Goal: Task Accomplishment & Management: Use online tool/utility

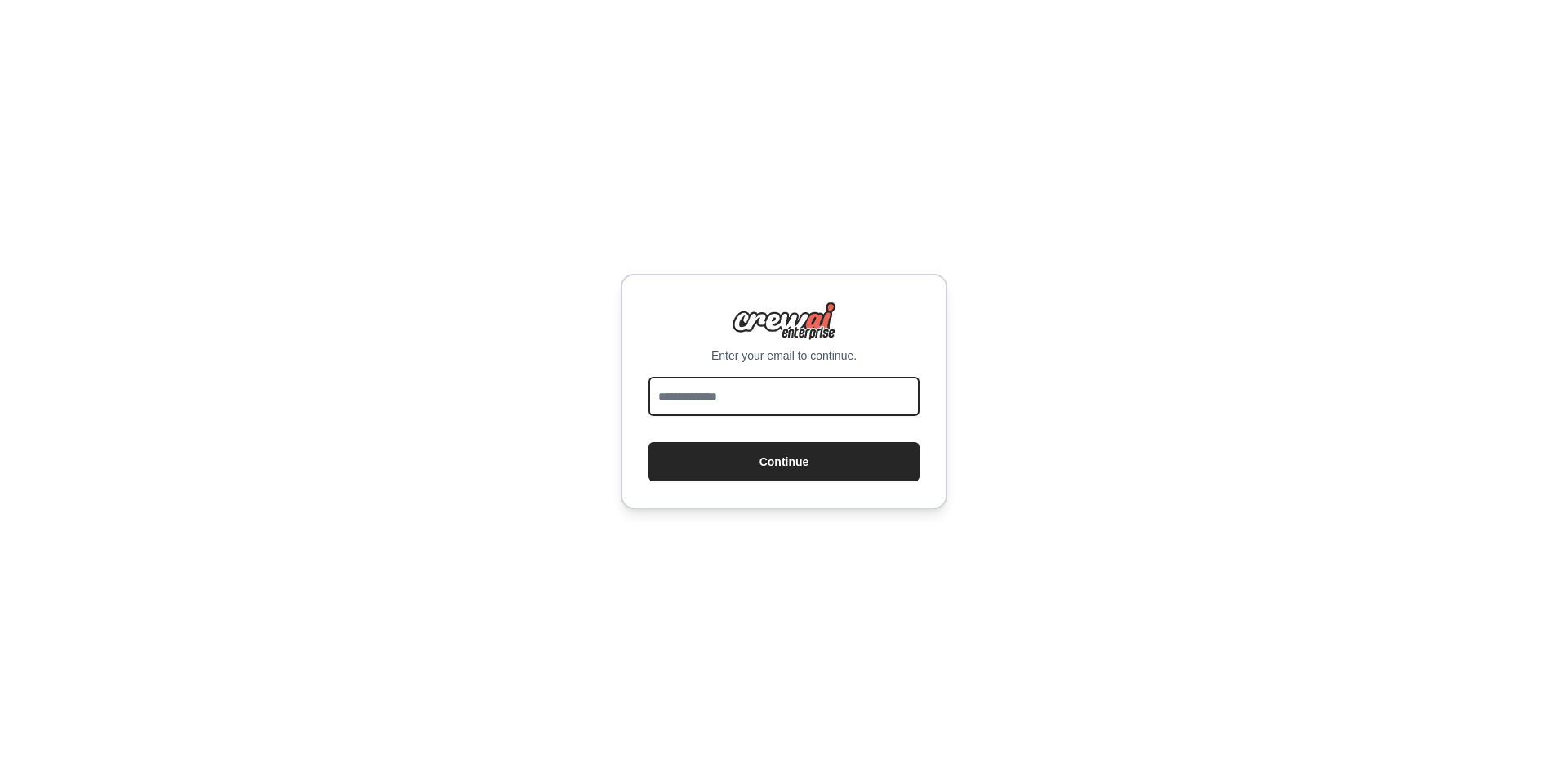
click at [836, 400] on input "email" at bounding box center [784, 396] width 271 height 40
type input "**********"
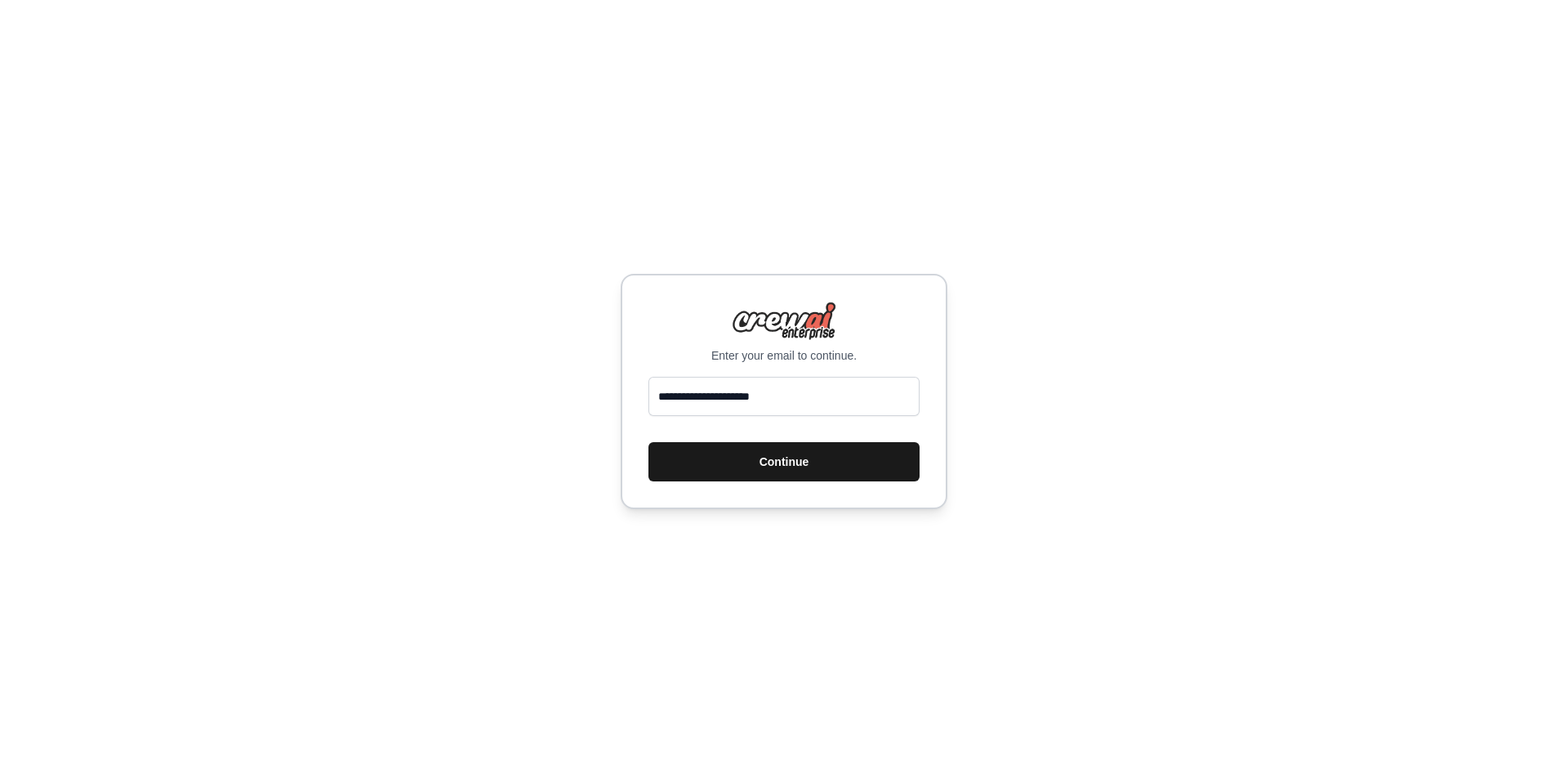
click at [822, 457] on button "Continue" at bounding box center [784, 461] width 271 height 40
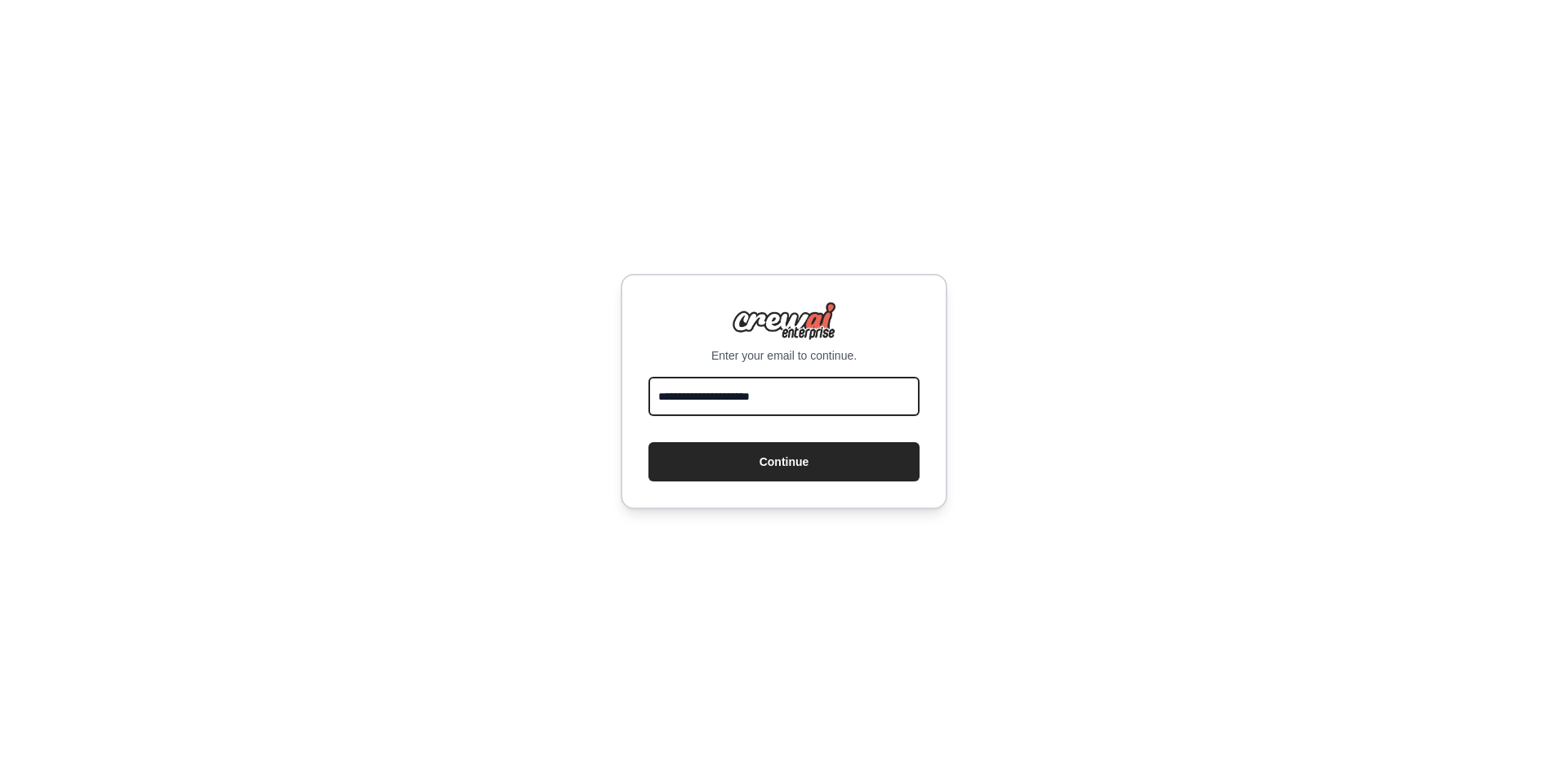
click at [724, 395] on input "**********" at bounding box center [784, 396] width 271 height 40
type input "**********"
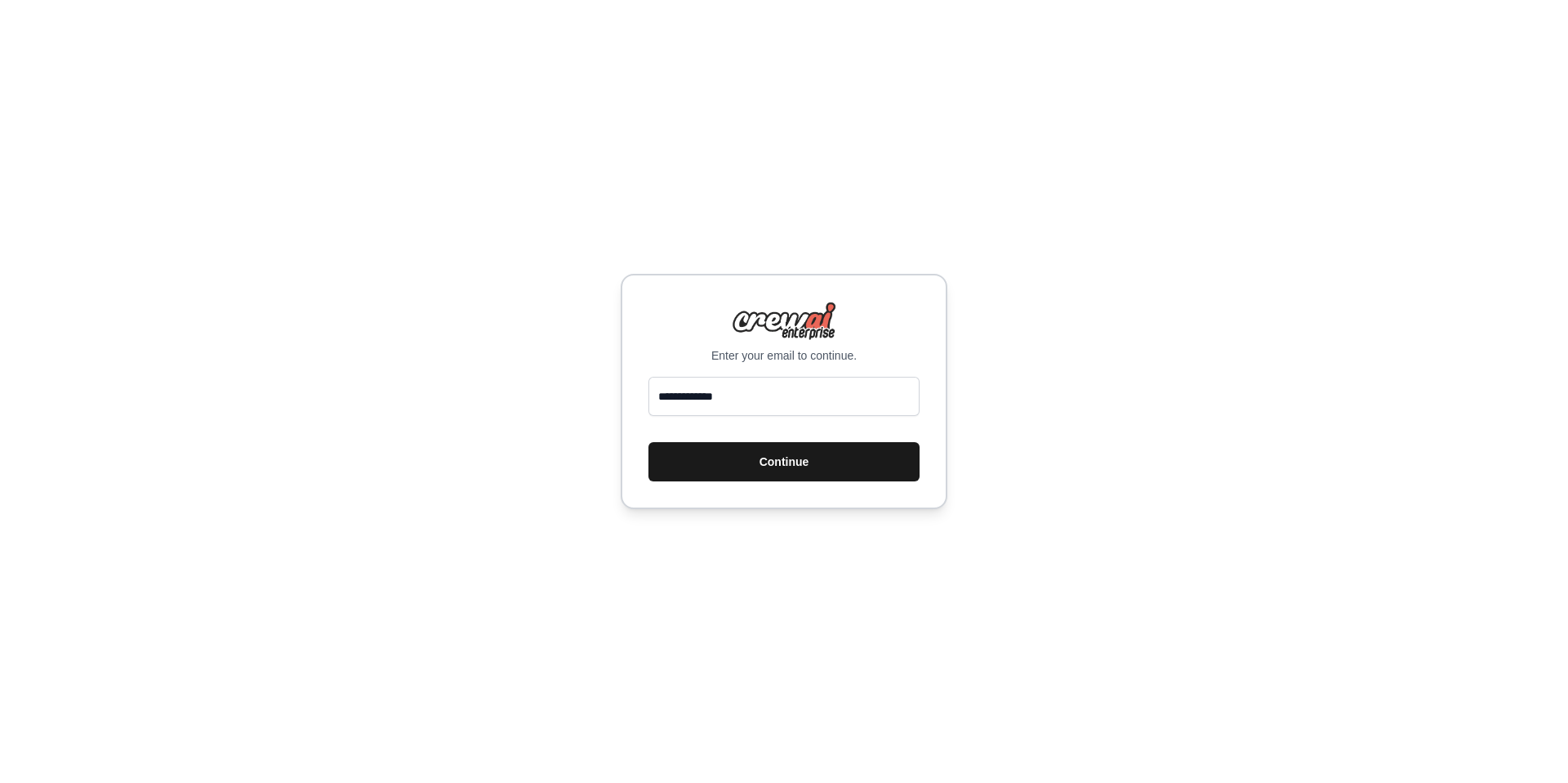
click at [849, 471] on button "Continue" at bounding box center [784, 461] width 271 height 40
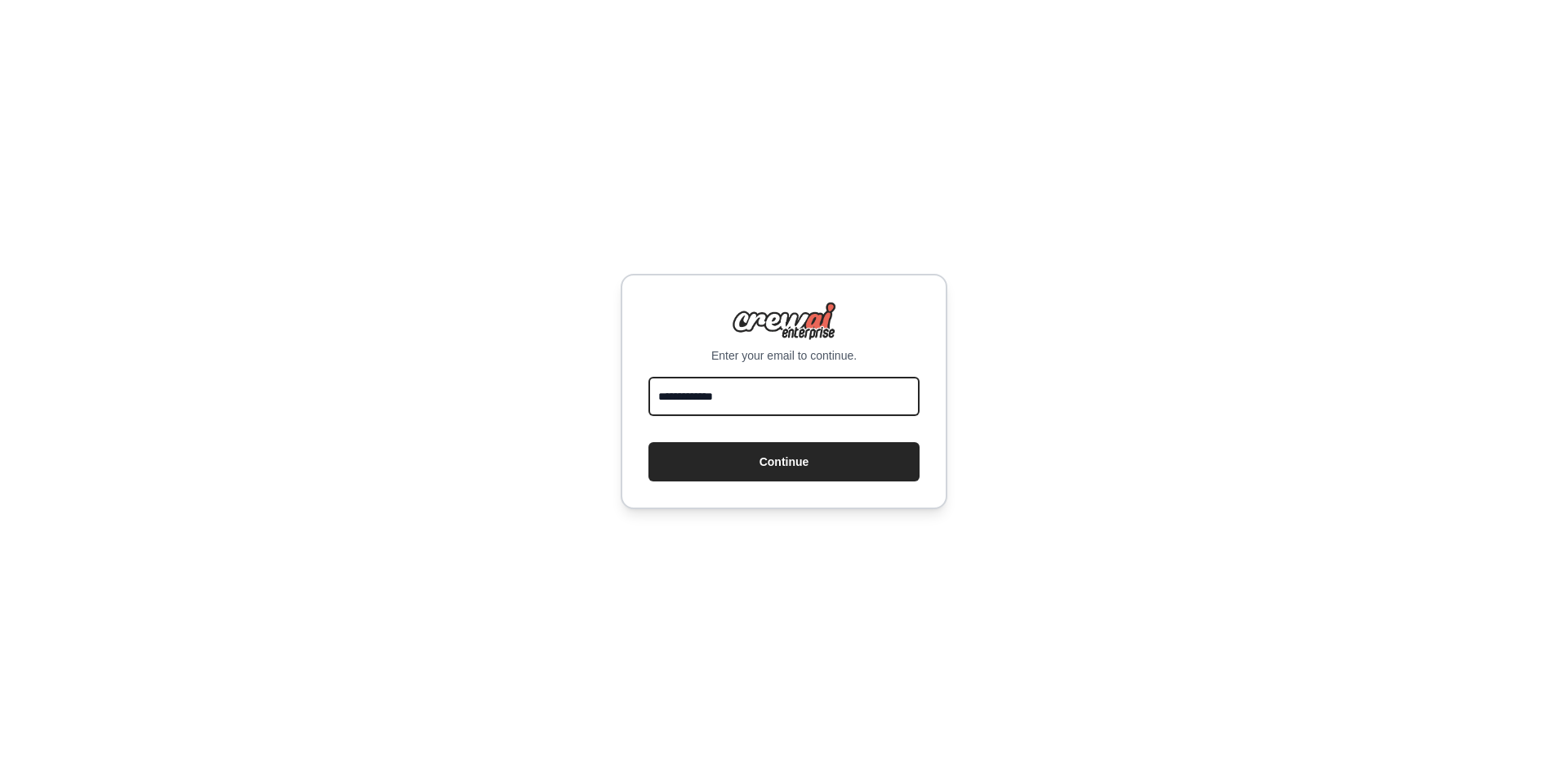
click at [818, 402] on input "**********" at bounding box center [784, 396] width 271 height 40
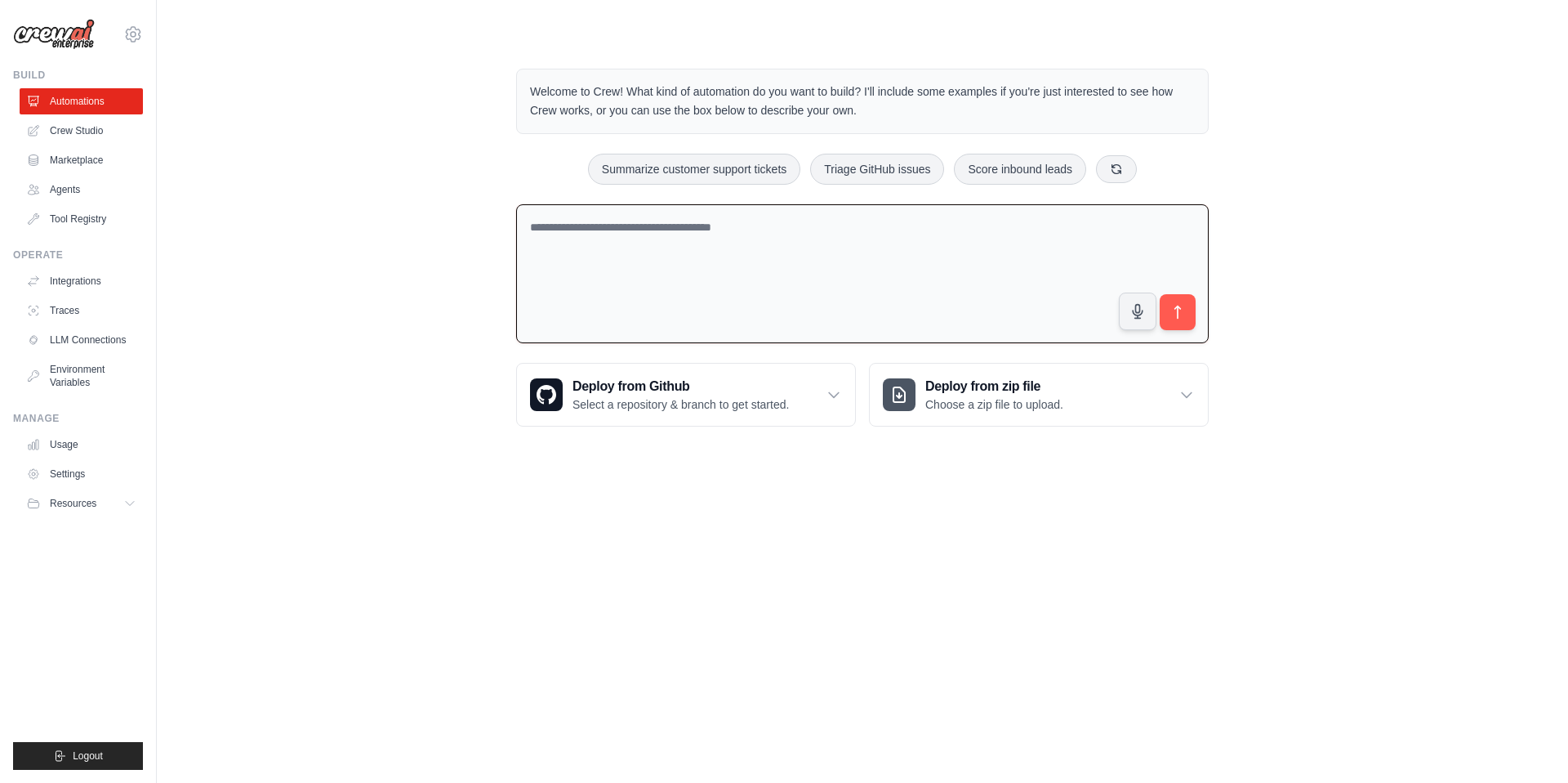
click at [843, 231] on textarea at bounding box center [862, 274] width 692 height 140
click at [0, 0] on qb-div "**********" at bounding box center [0, 0] width 0 height 0
type textarea "**********"
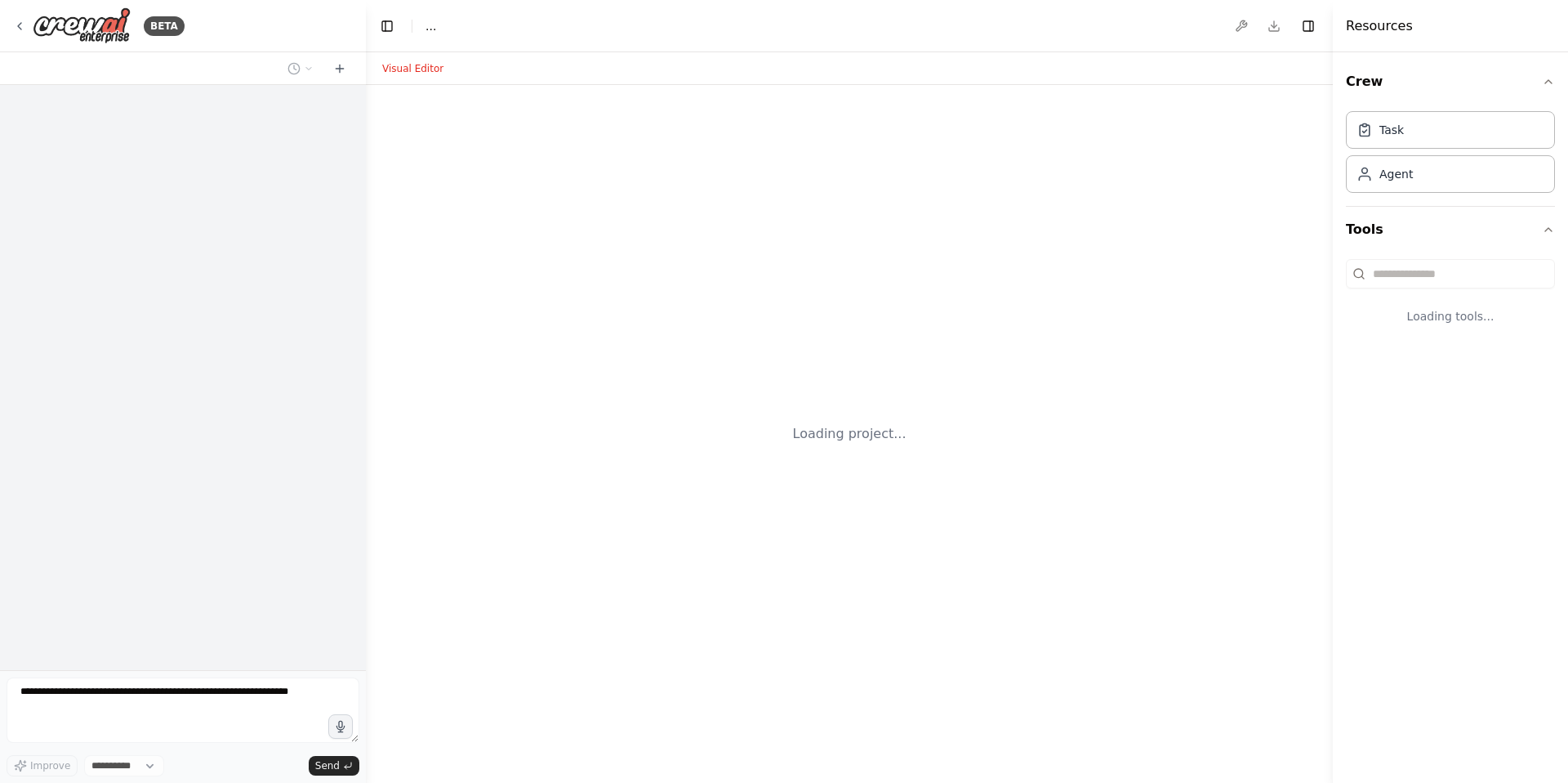
select select "****"
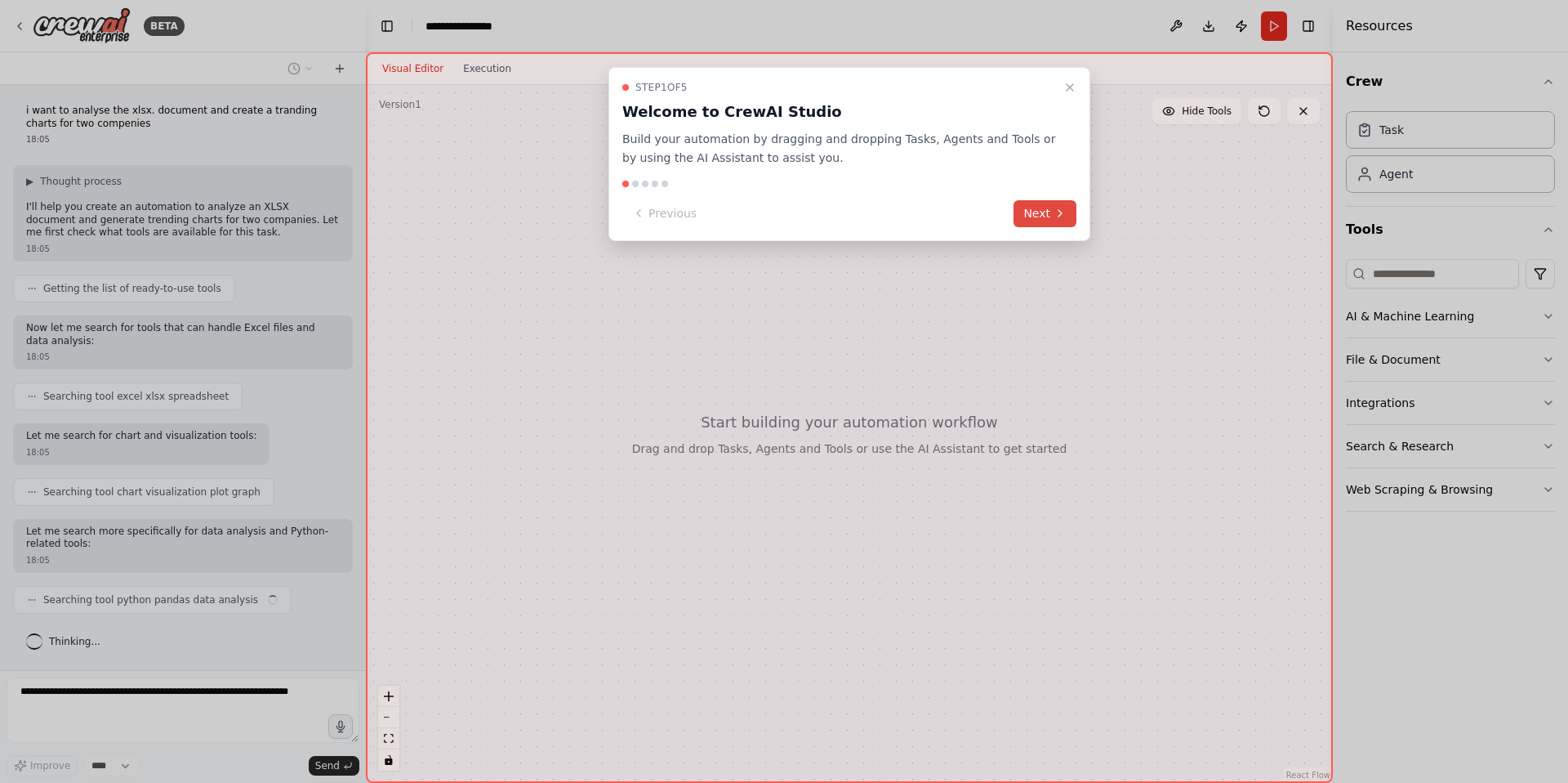
click at [1036, 220] on button "Next" at bounding box center [1045, 213] width 63 height 27
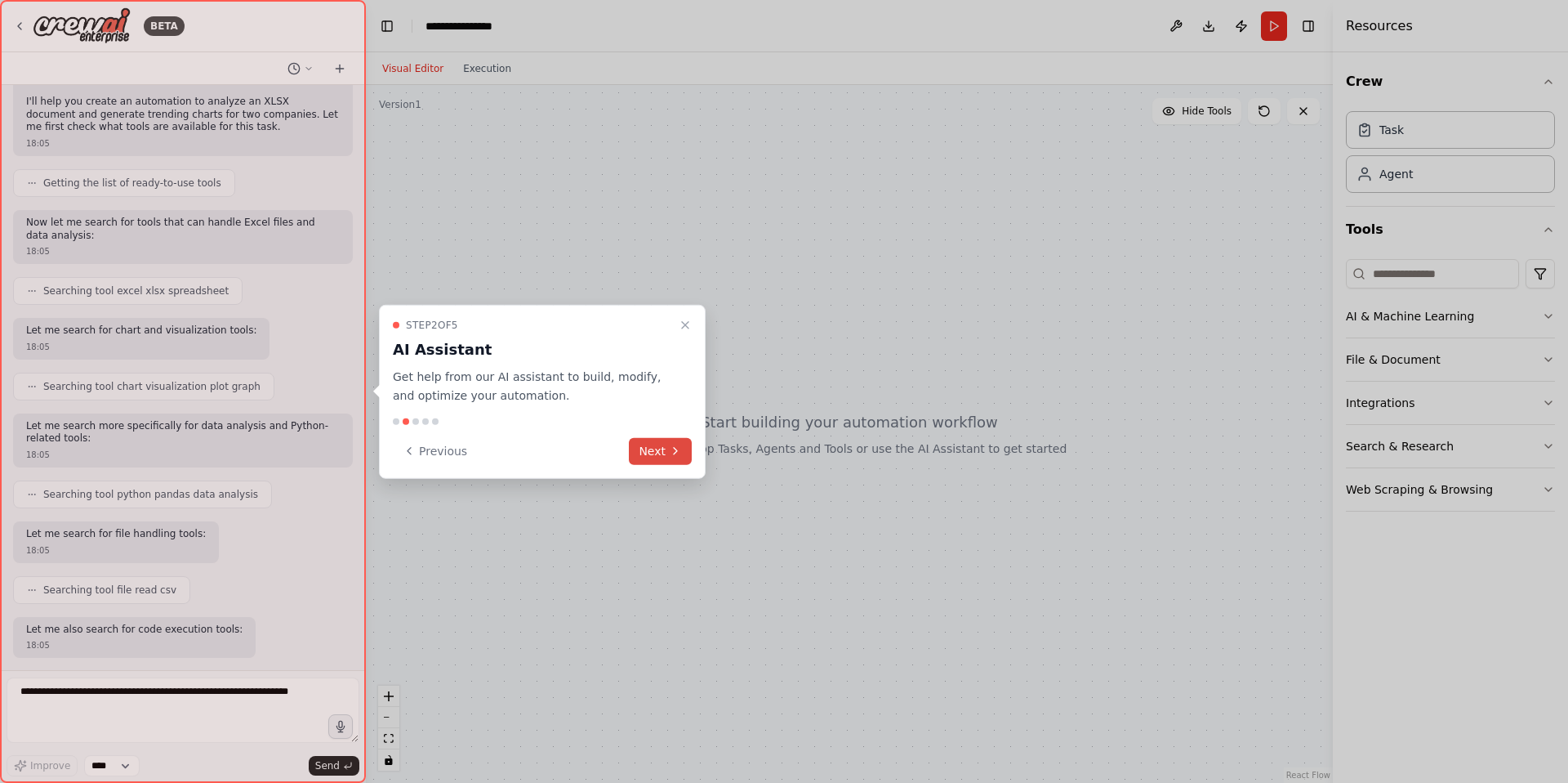
scroll to position [189, 0]
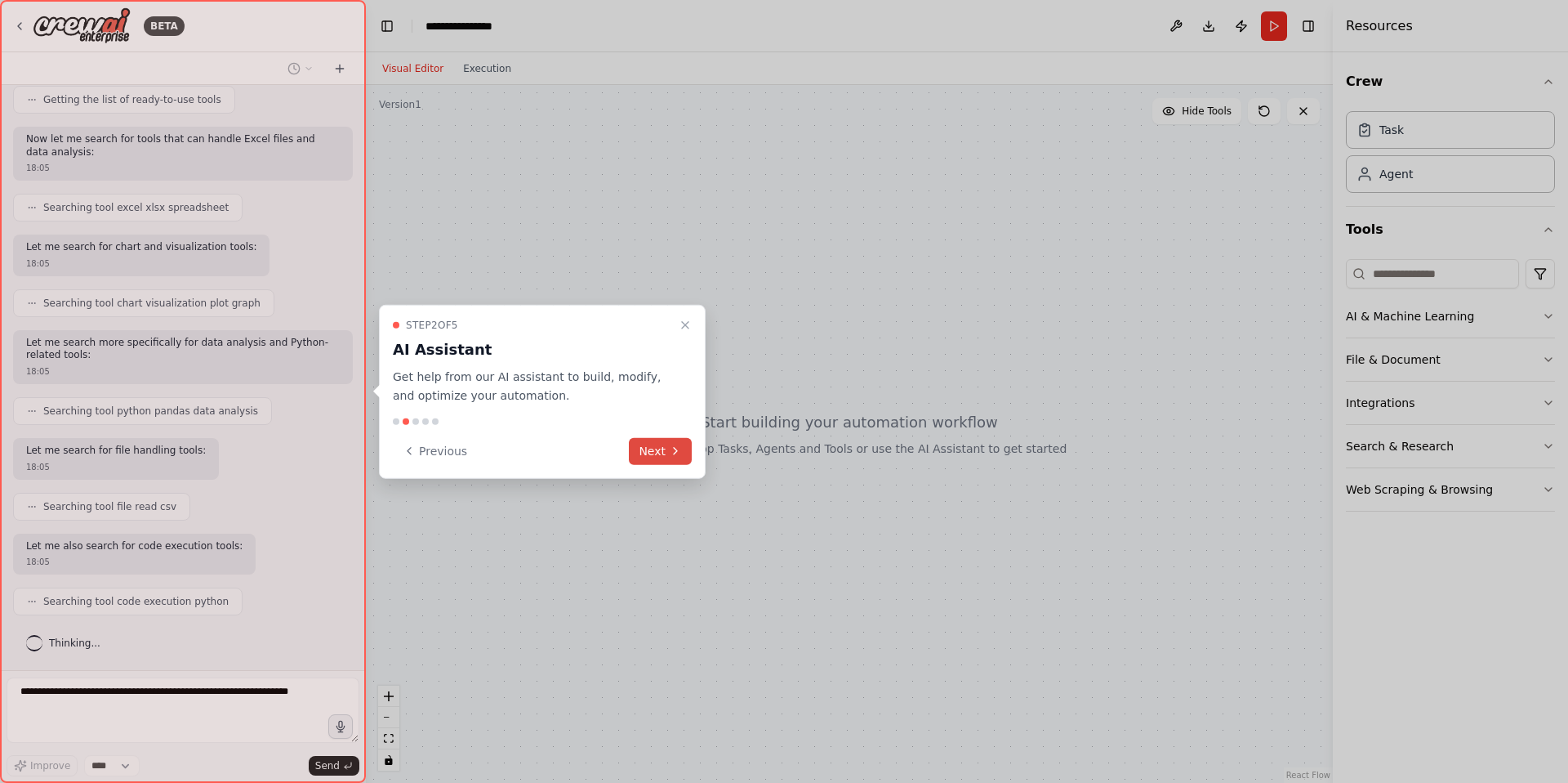
click at [671, 453] on icon at bounding box center [675, 451] width 13 height 13
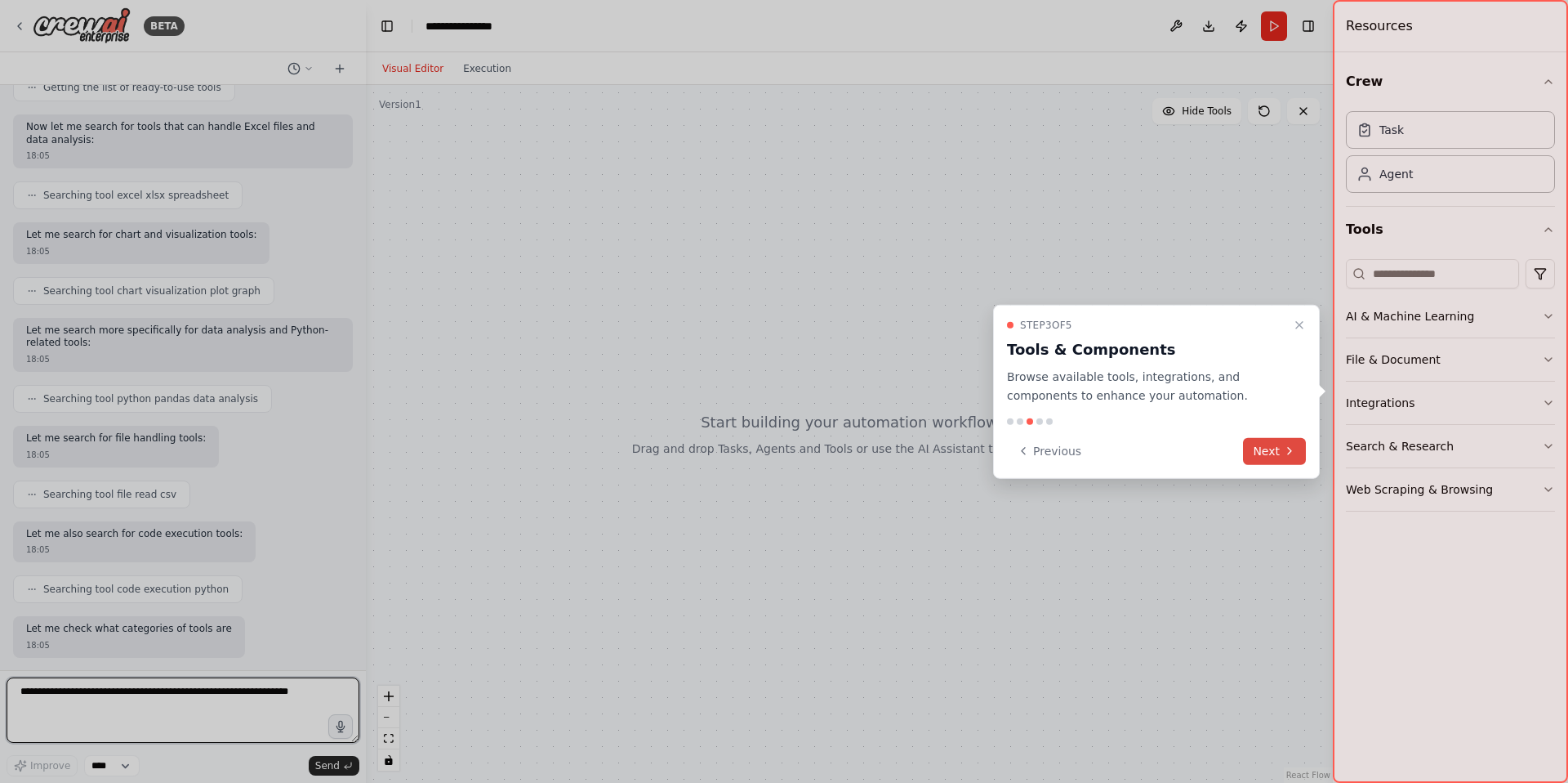
scroll to position [213, 0]
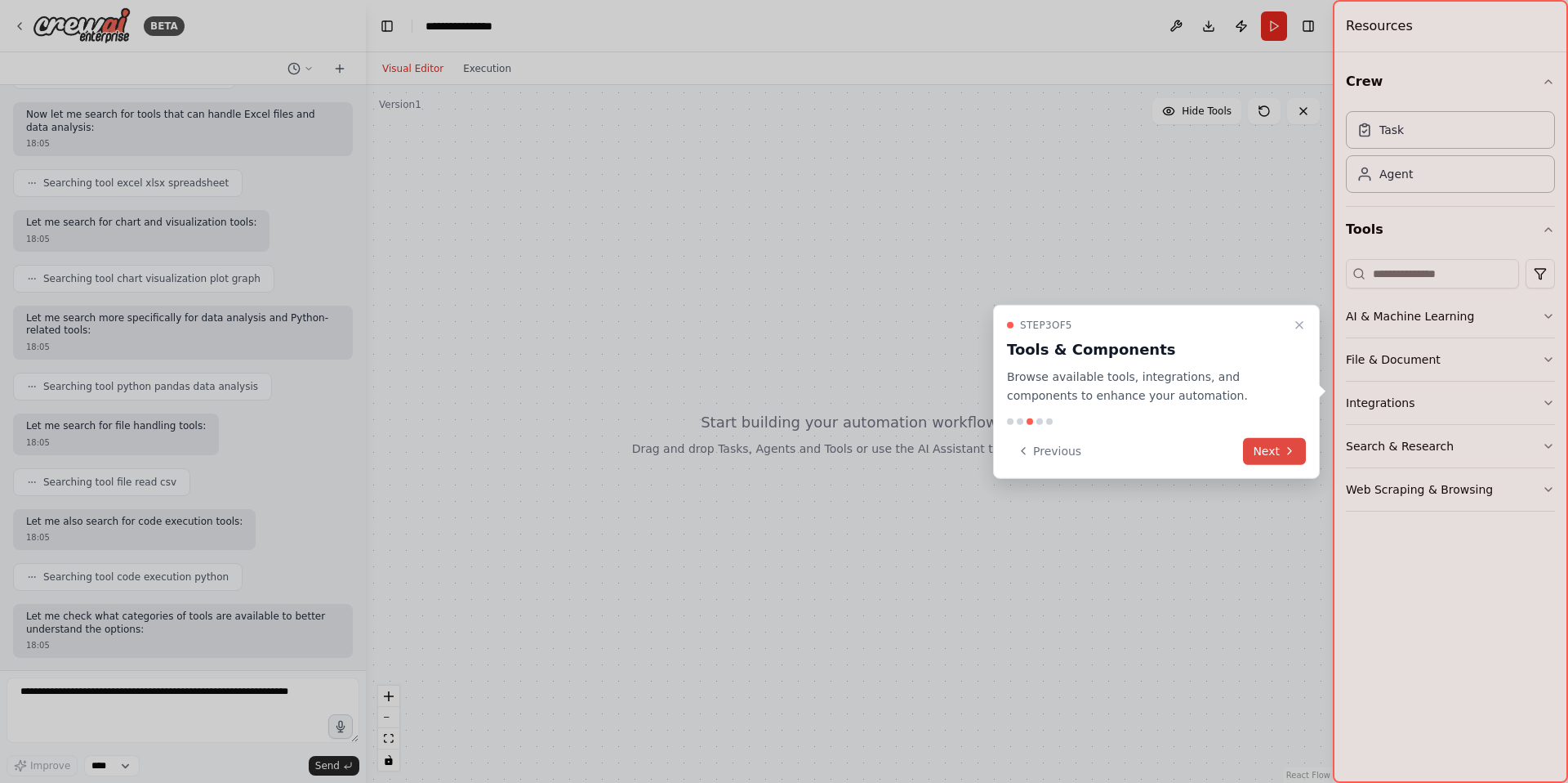
click at [1265, 456] on button "Next" at bounding box center [1274, 450] width 63 height 27
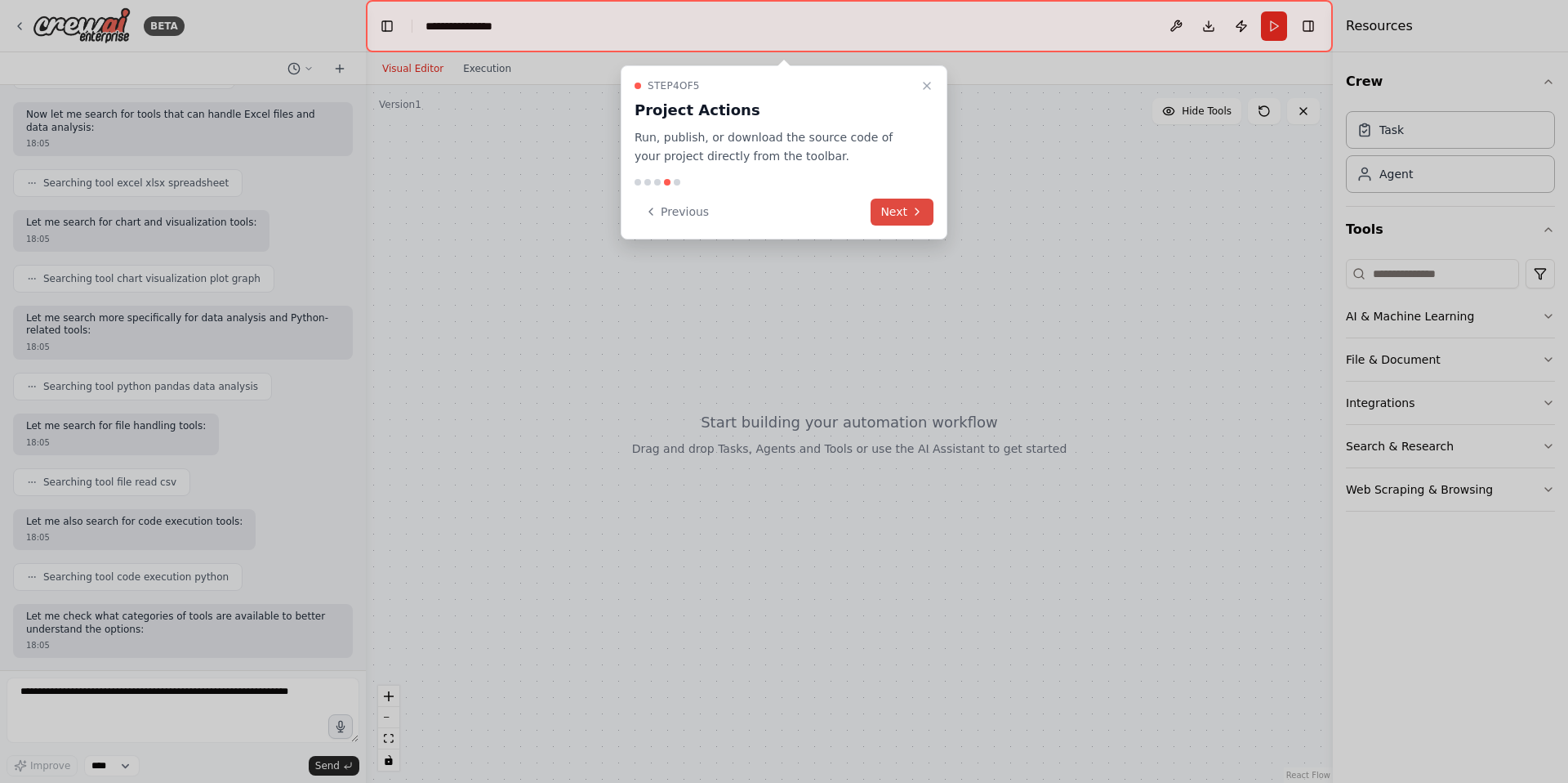
click at [909, 218] on button "Next" at bounding box center [901, 212] width 63 height 27
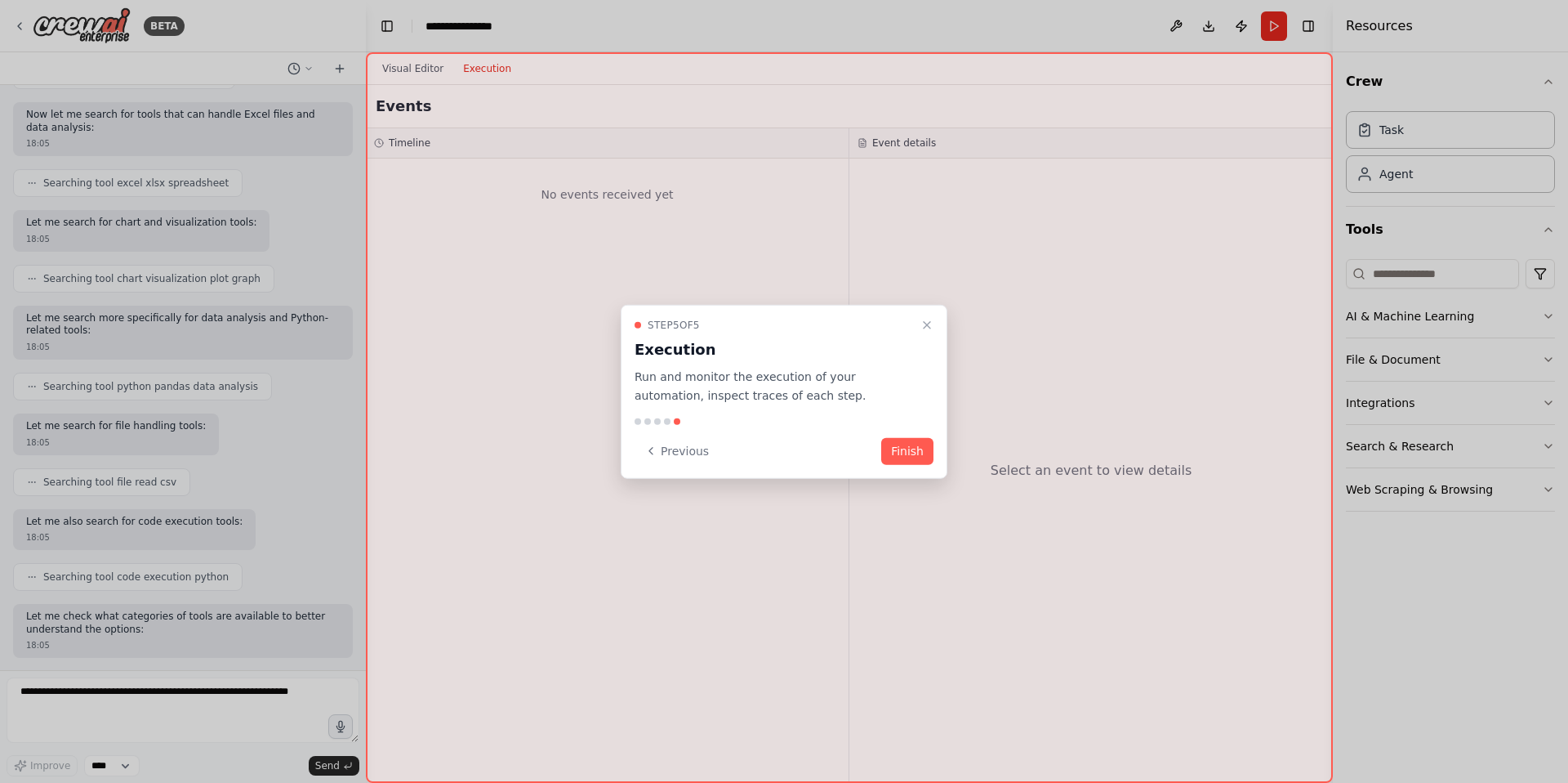
click at [921, 447] on button "Finish" at bounding box center [907, 450] width 52 height 27
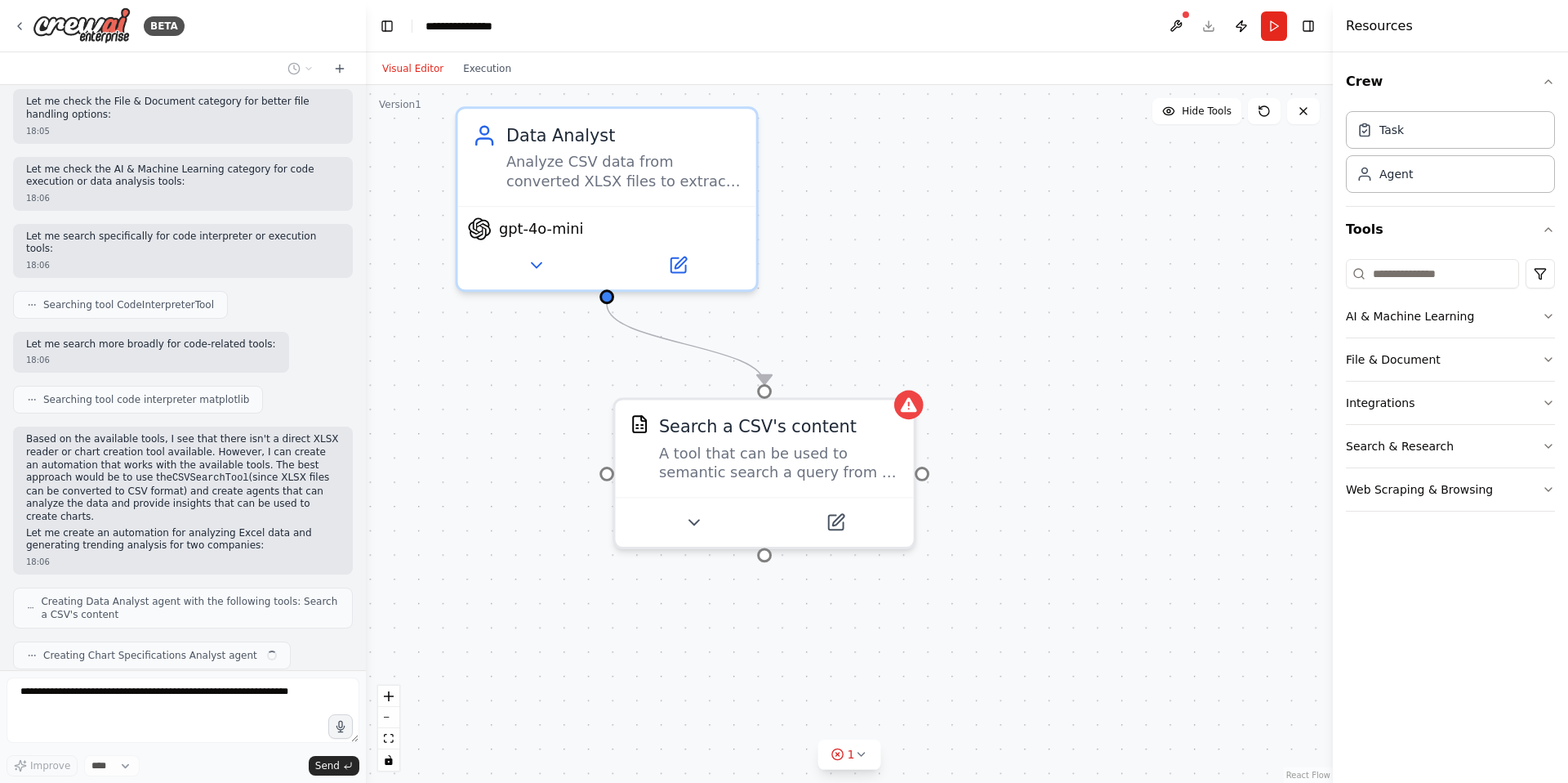
scroll to position [835, 0]
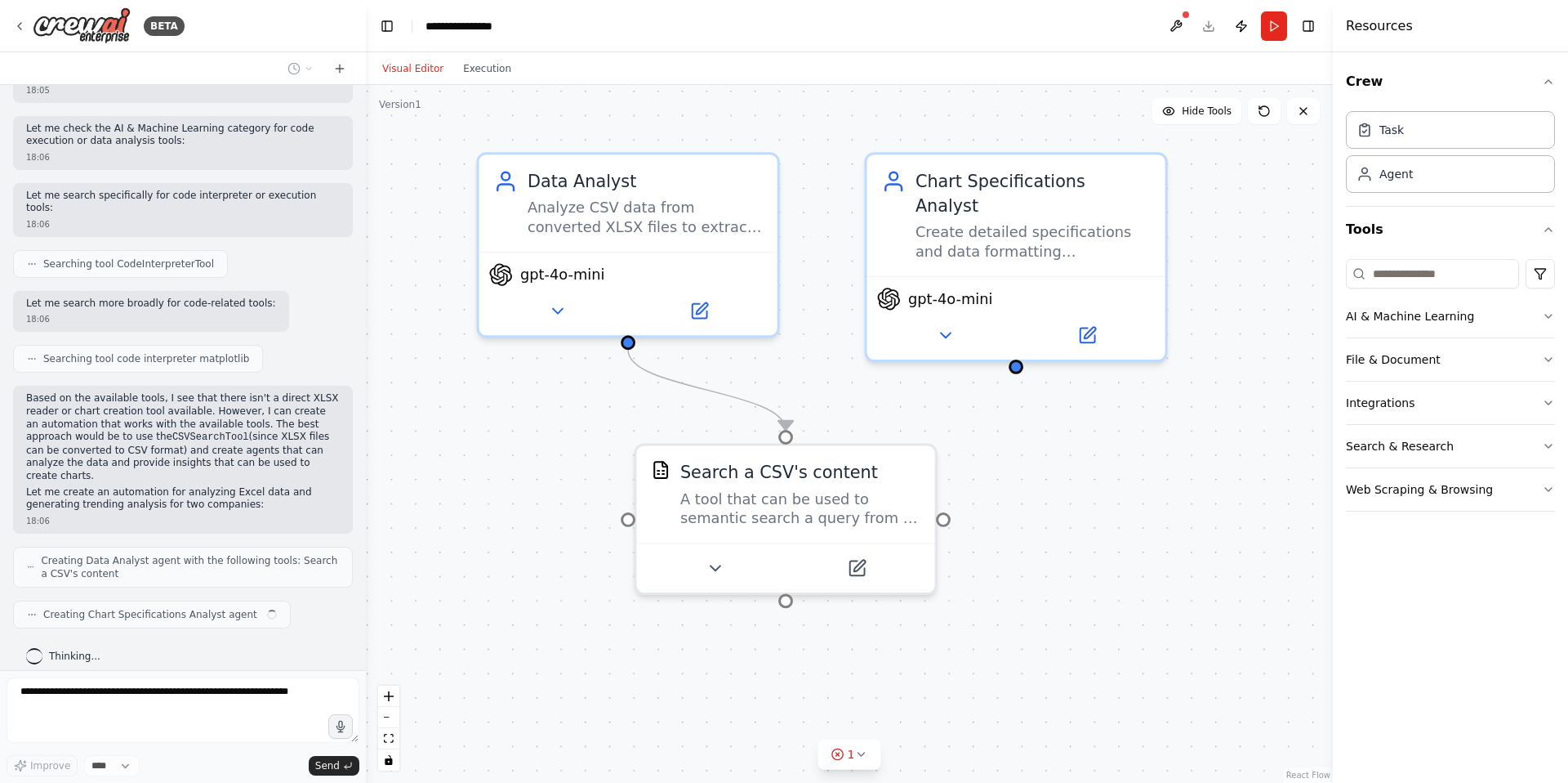
drag, startPoint x: 856, startPoint y: 255, endPoint x: 962, endPoint y: 371, distance: 157.1
click at [962, 371] on div ".deletable-edge-delete-btn { width: 20px; height: 20px; border: 0px solid #ffff…" at bounding box center [849, 433] width 967 height 697
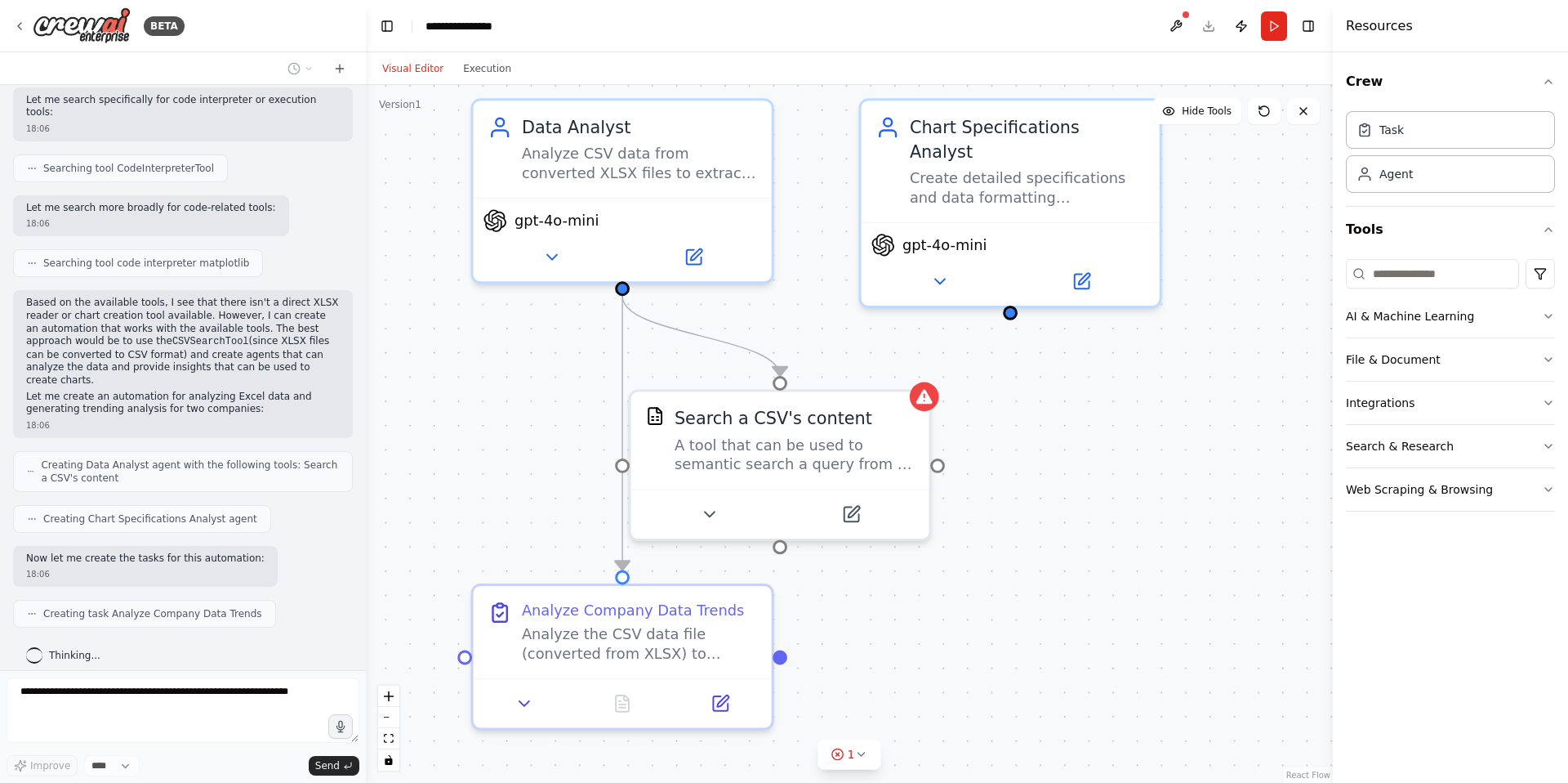
drag, startPoint x: 1082, startPoint y: 421, endPoint x: 1075, endPoint y: 368, distance: 53.5
click at [1075, 368] on div ".deletable-edge-delete-btn { width: 20px; height: 20px; border: 0px solid #ffff…" at bounding box center [849, 433] width 967 height 697
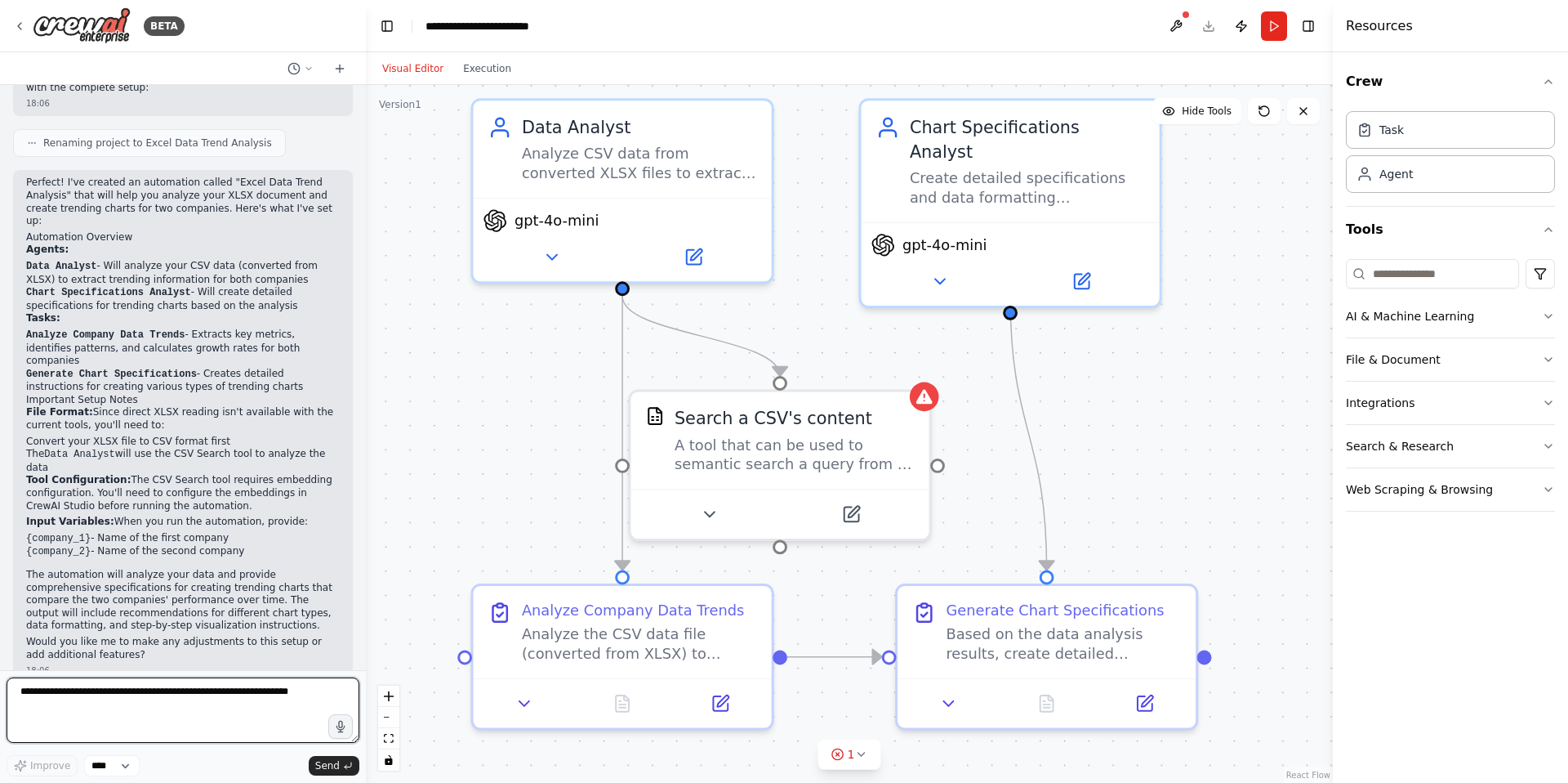
scroll to position [1685, 0]
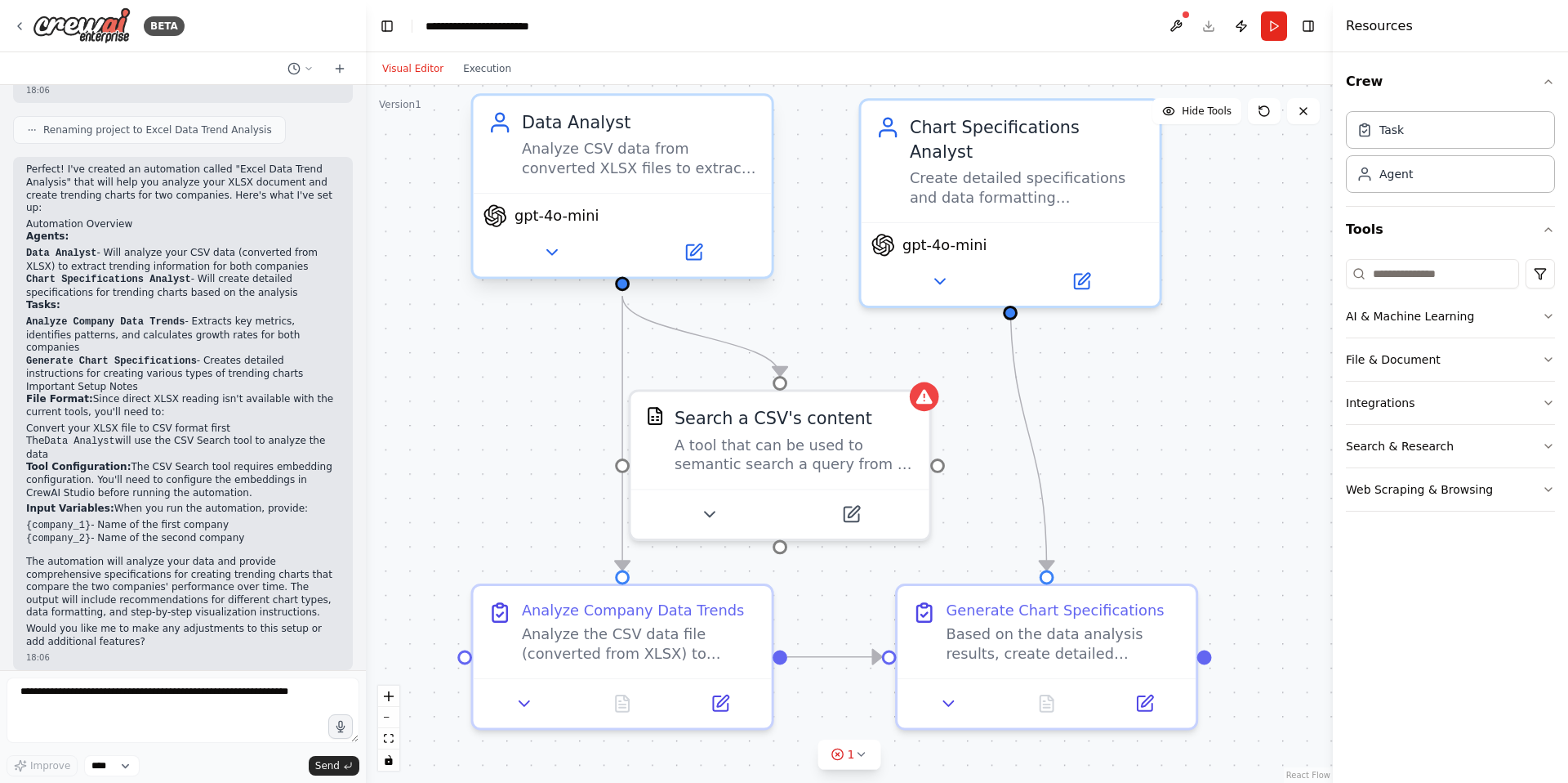
click at [704, 171] on div "Analyze CSV data from converted XLSX files to extract trending information for …" at bounding box center [639, 159] width 235 height 40
click at [559, 261] on button at bounding box center [551, 252] width 137 height 29
click at [553, 251] on icon at bounding box center [551, 252] width 10 height 5
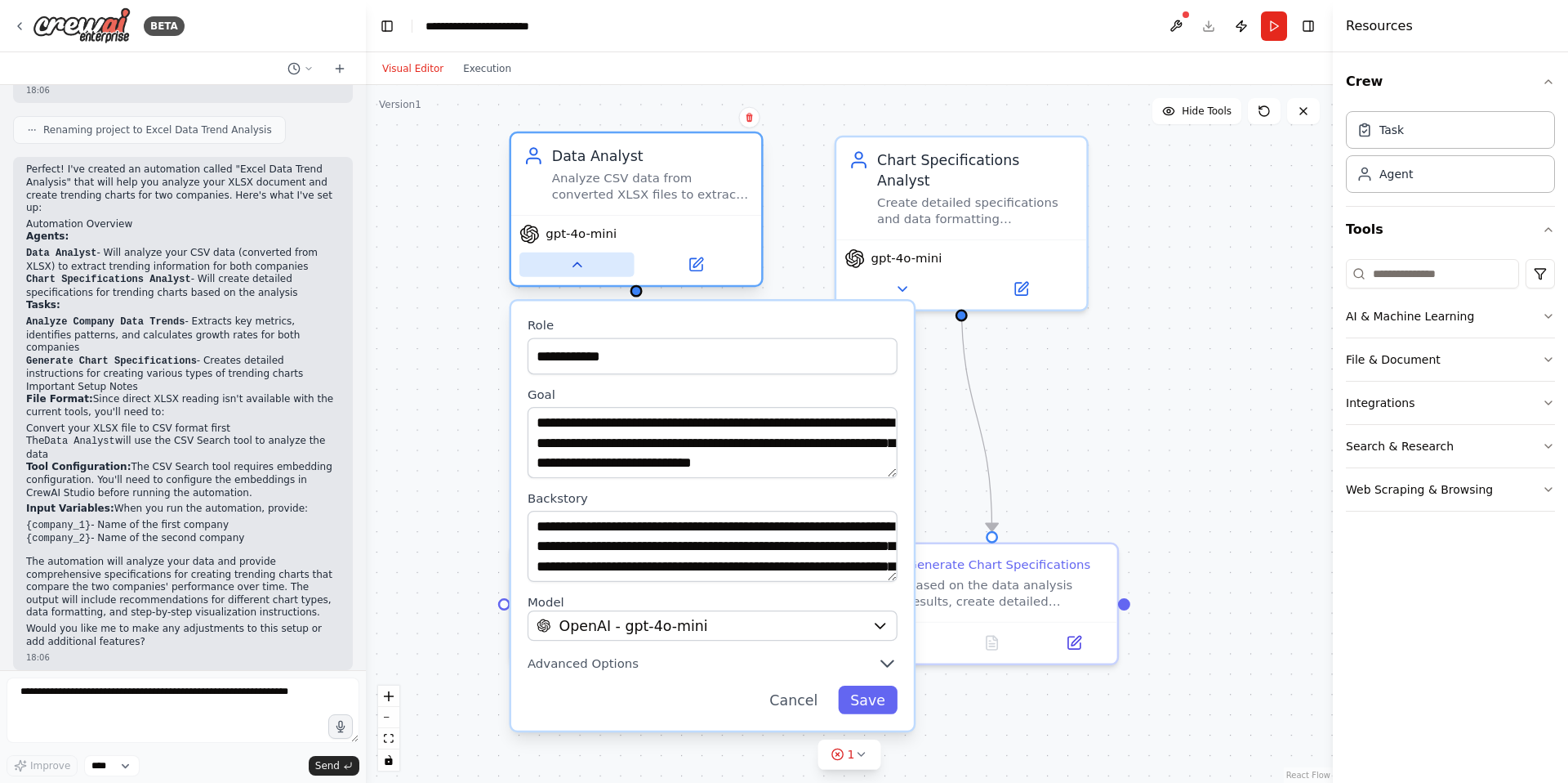
click at [578, 267] on icon at bounding box center [577, 265] width 17 height 17
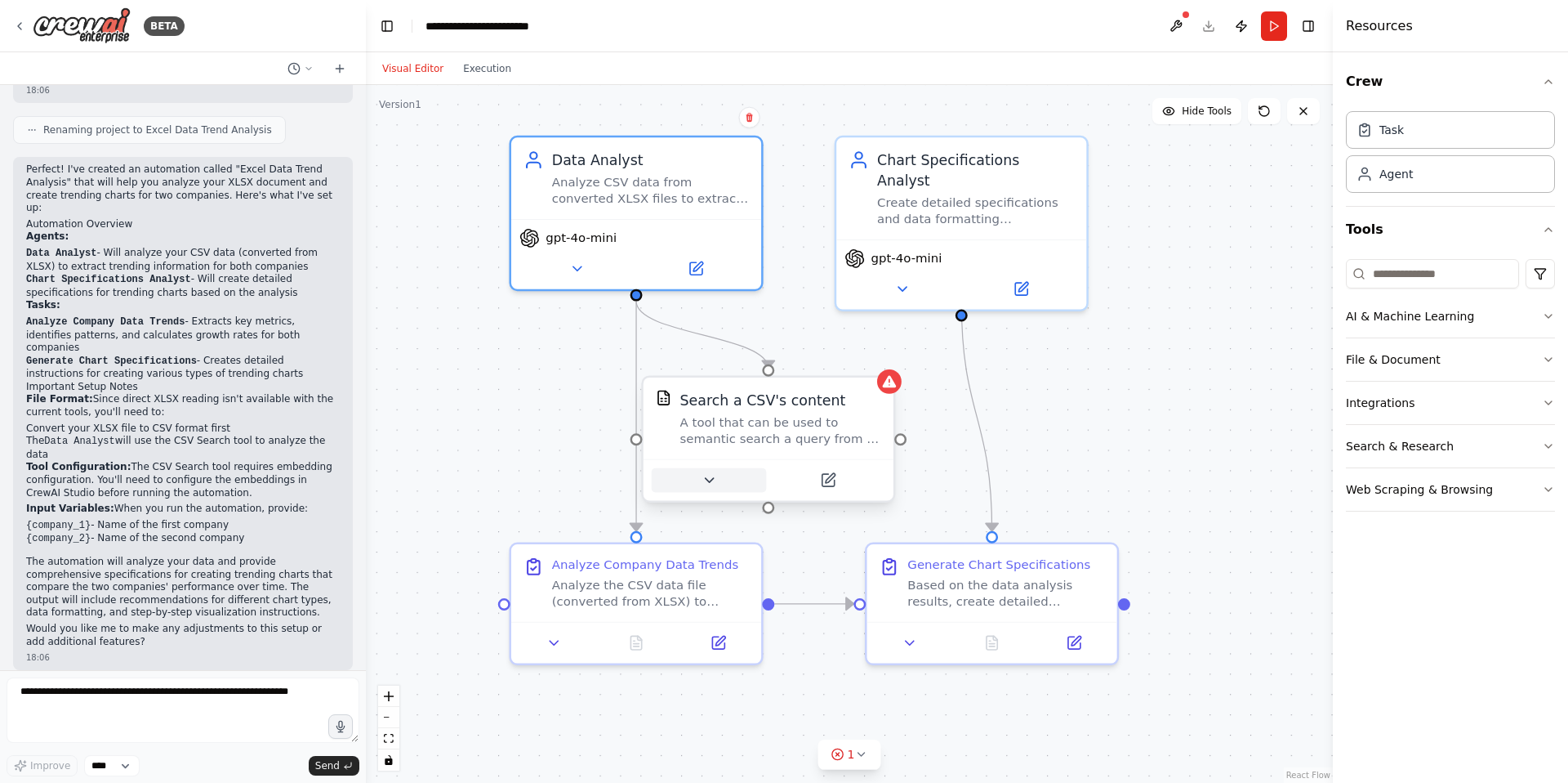
click at [719, 485] on button at bounding box center [709, 480] width 115 height 25
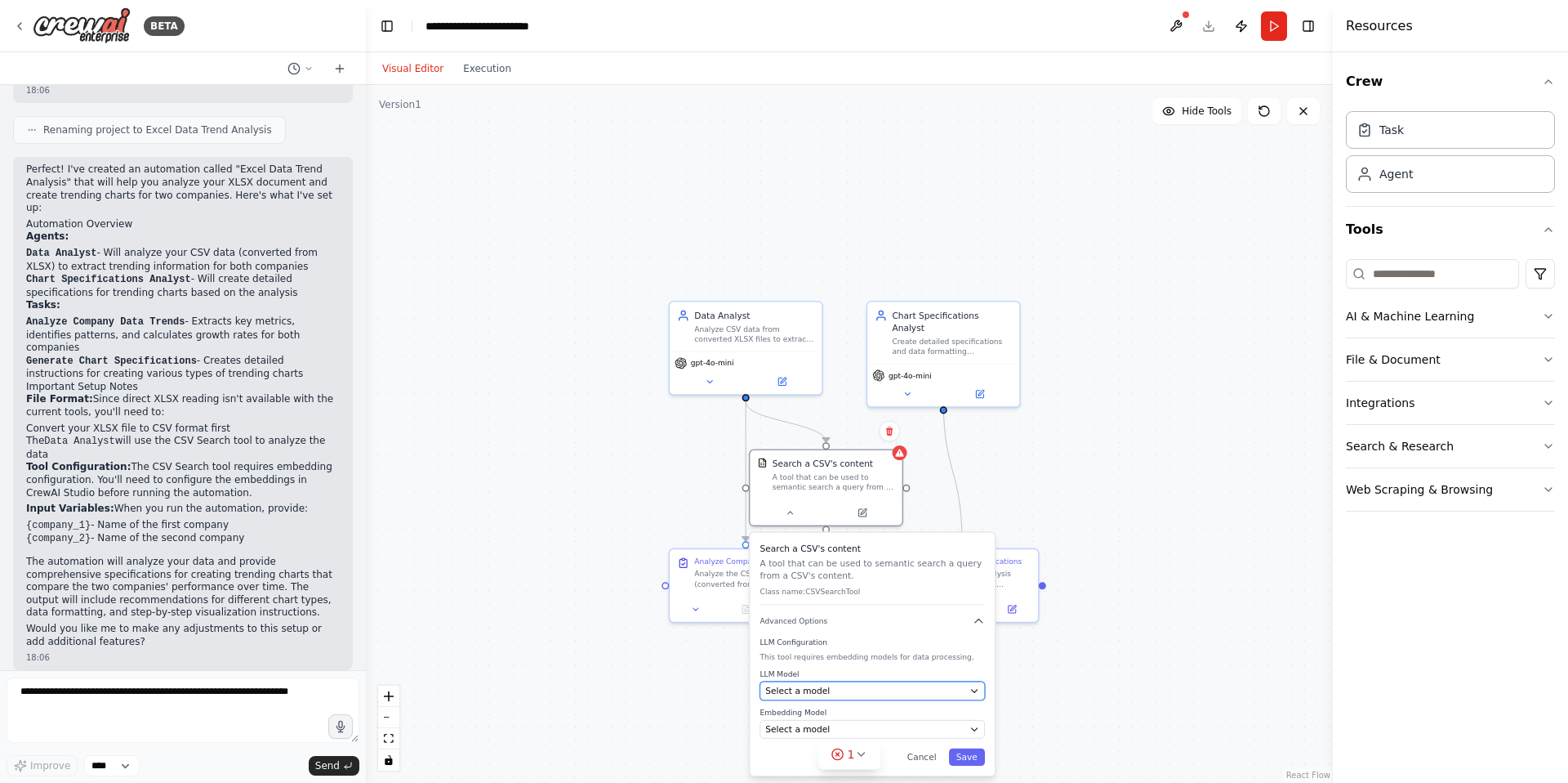
click at [972, 693] on icon "button" at bounding box center [974, 690] width 10 height 10
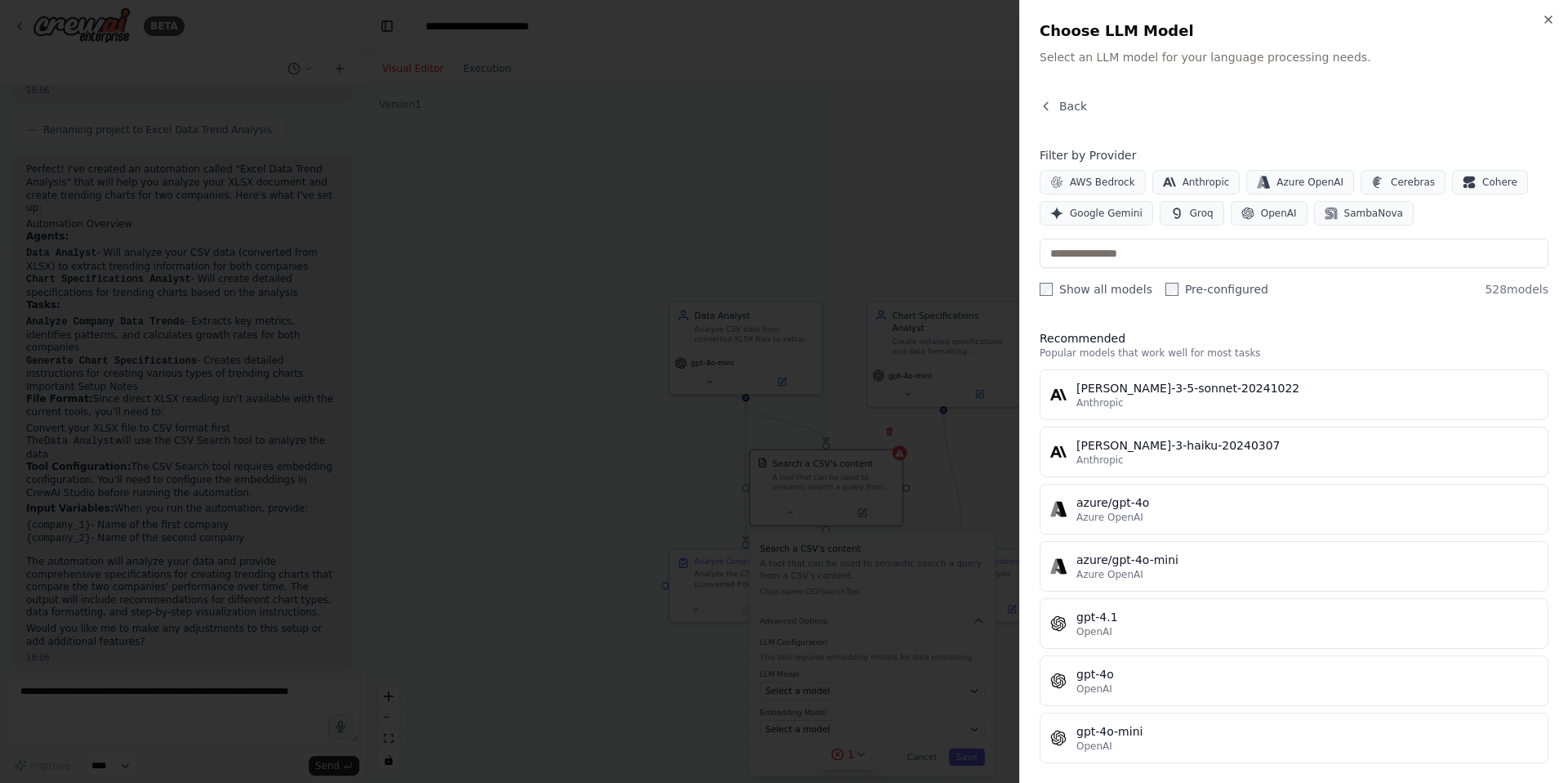
drag, startPoint x: 1551, startPoint y: 18, endPoint x: 1547, endPoint y: 109, distance: 91.1
click at [1551, 18] on icon "button" at bounding box center [1548, 19] width 13 height 13
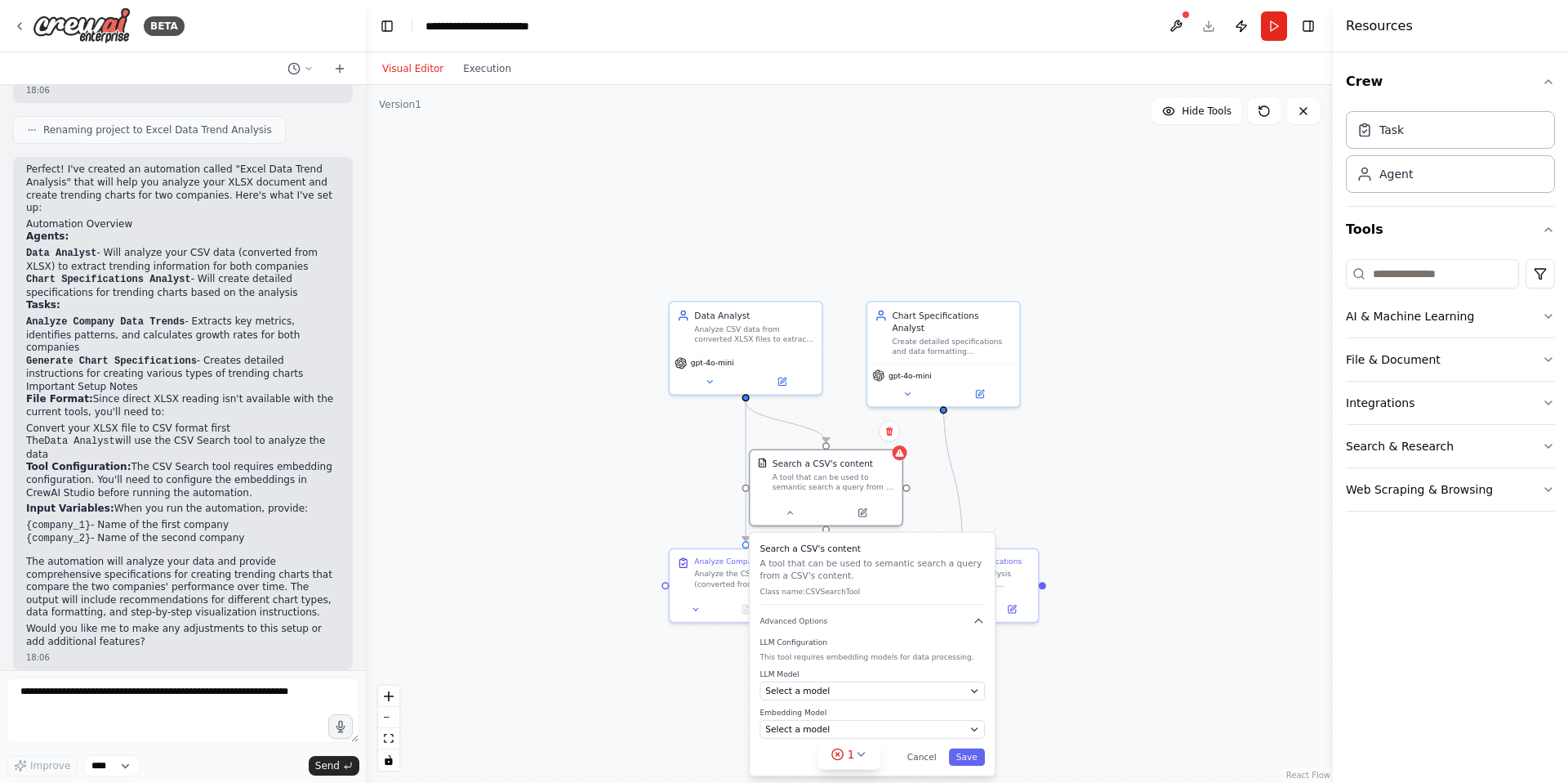
click at [1178, 528] on div ".deletable-edge-delete-btn { width: 20px; height: 20px; border: 0px solid #ffff…" at bounding box center [849, 433] width 967 height 697
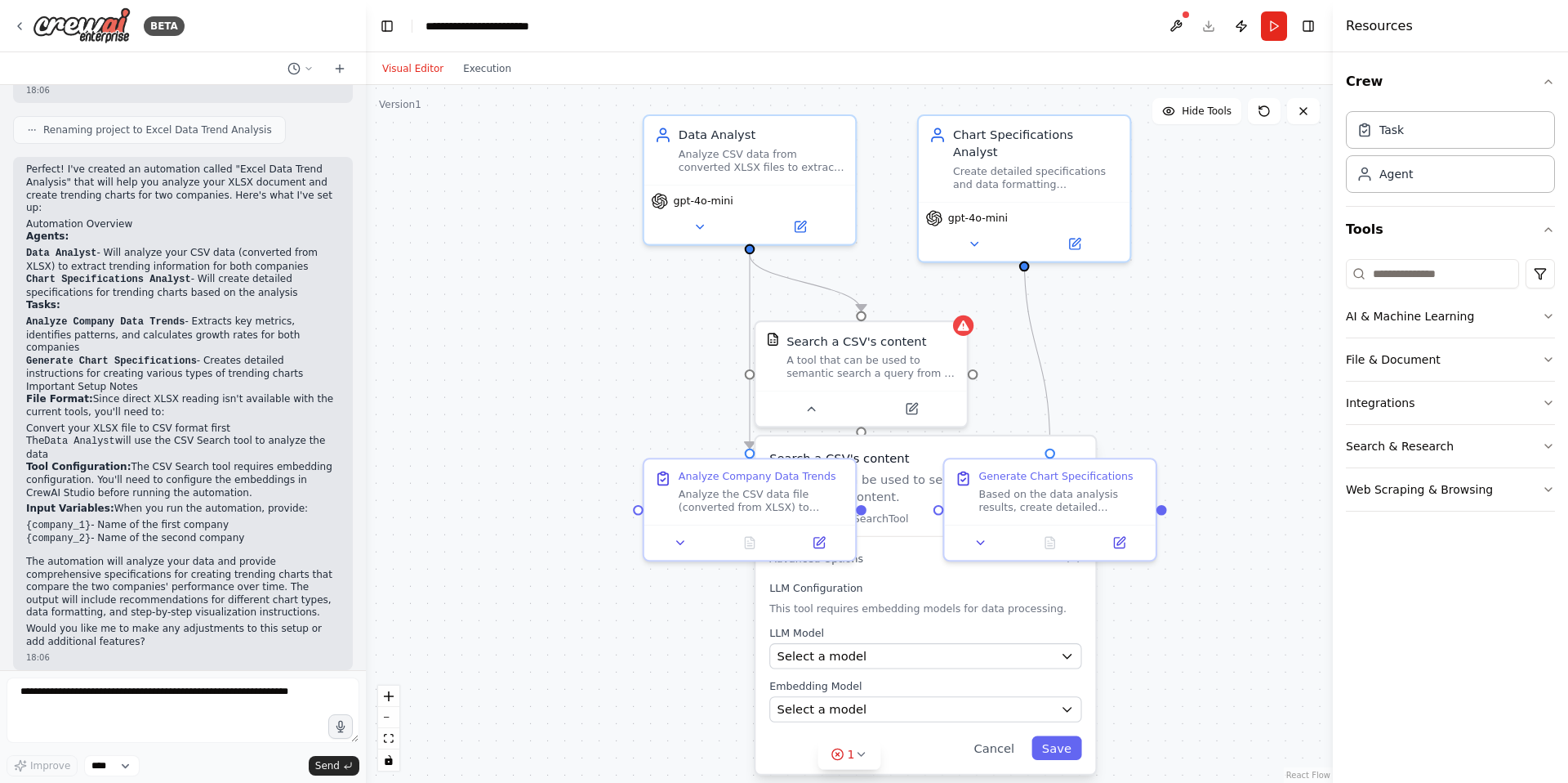
drag, startPoint x: 677, startPoint y: 508, endPoint x: 644, endPoint y: 398, distance: 114.8
click at [644, 398] on div ".deletable-edge-delete-btn { width: 20px; height: 20px; border: 0px solid #ffff…" at bounding box center [849, 433] width 967 height 697
click at [949, 450] on h3 "Search a CSV's content" at bounding box center [924, 458] width 312 height 17
click at [860, 756] on icon at bounding box center [861, 754] width 13 height 13
click at [897, 457] on h3 "Search a CSV's content" at bounding box center [924, 458] width 312 height 17
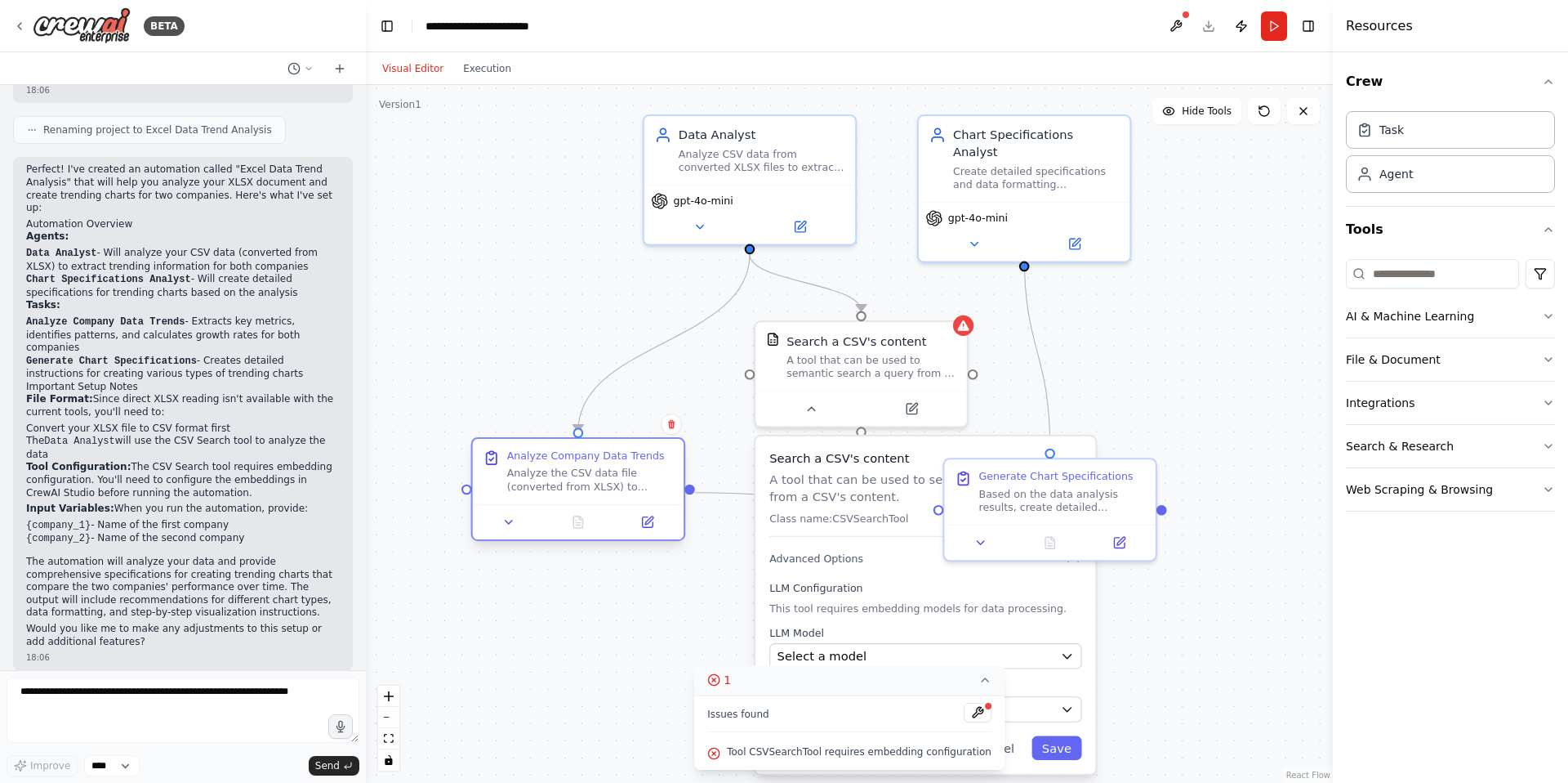
drag, startPoint x: 747, startPoint y: 478, endPoint x: 575, endPoint y: 468, distance: 172.3
click at [575, 468] on div "Analyze Company Data Trends Analyze the CSV data file (converted from XLSX) to …" at bounding box center [589, 471] width 166 height 45
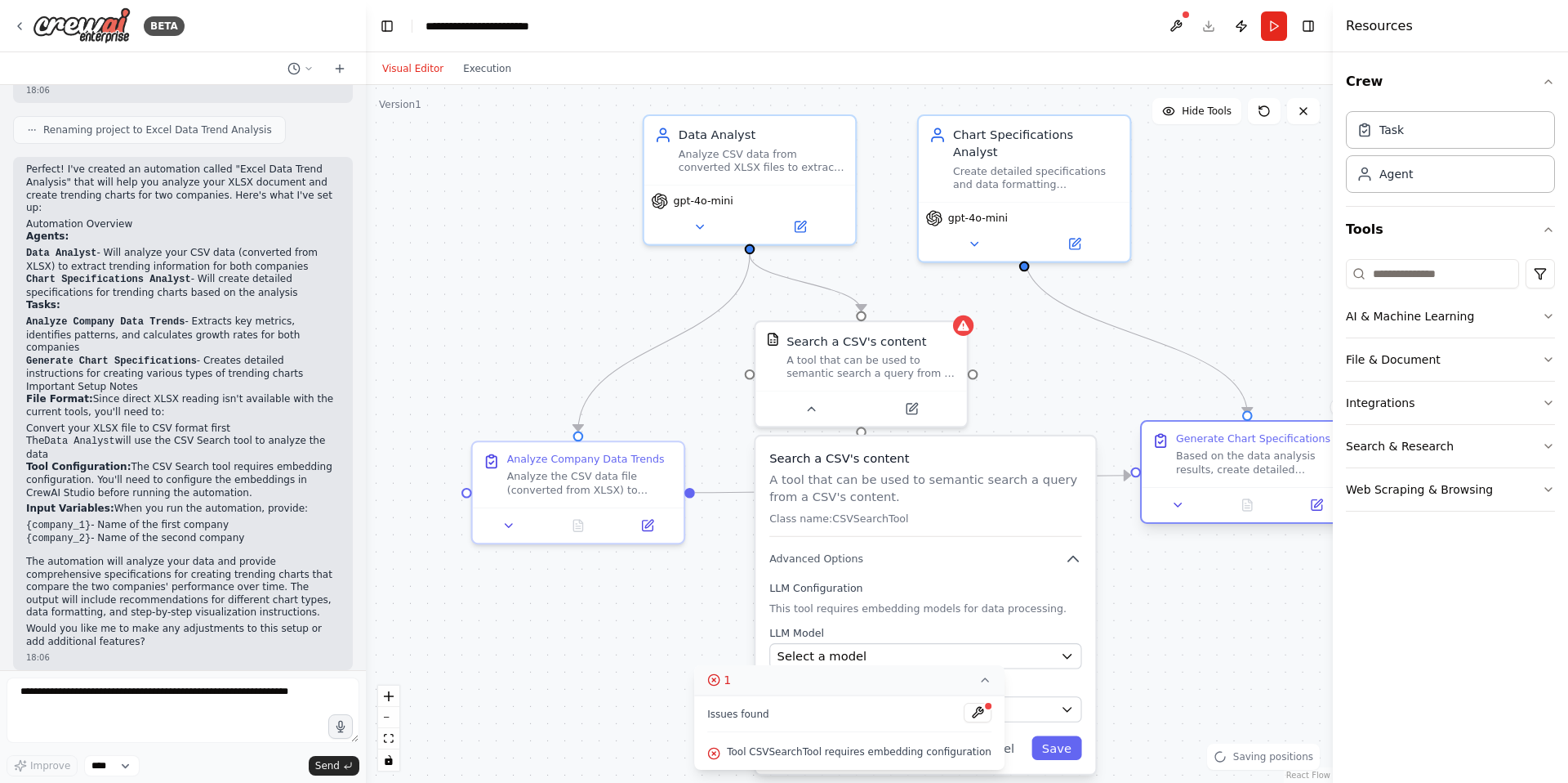
drag, startPoint x: 1066, startPoint y: 471, endPoint x: 1250, endPoint y: 436, distance: 187.3
click at [1250, 436] on div "Generate Chart Specifications" at bounding box center [1253, 439] width 155 height 14
click at [1073, 563] on icon "button" at bounding box center [1073, 558] width 17 height 17
click at [817, 413] on button at bounding box center [819, 405] width 97 height 20
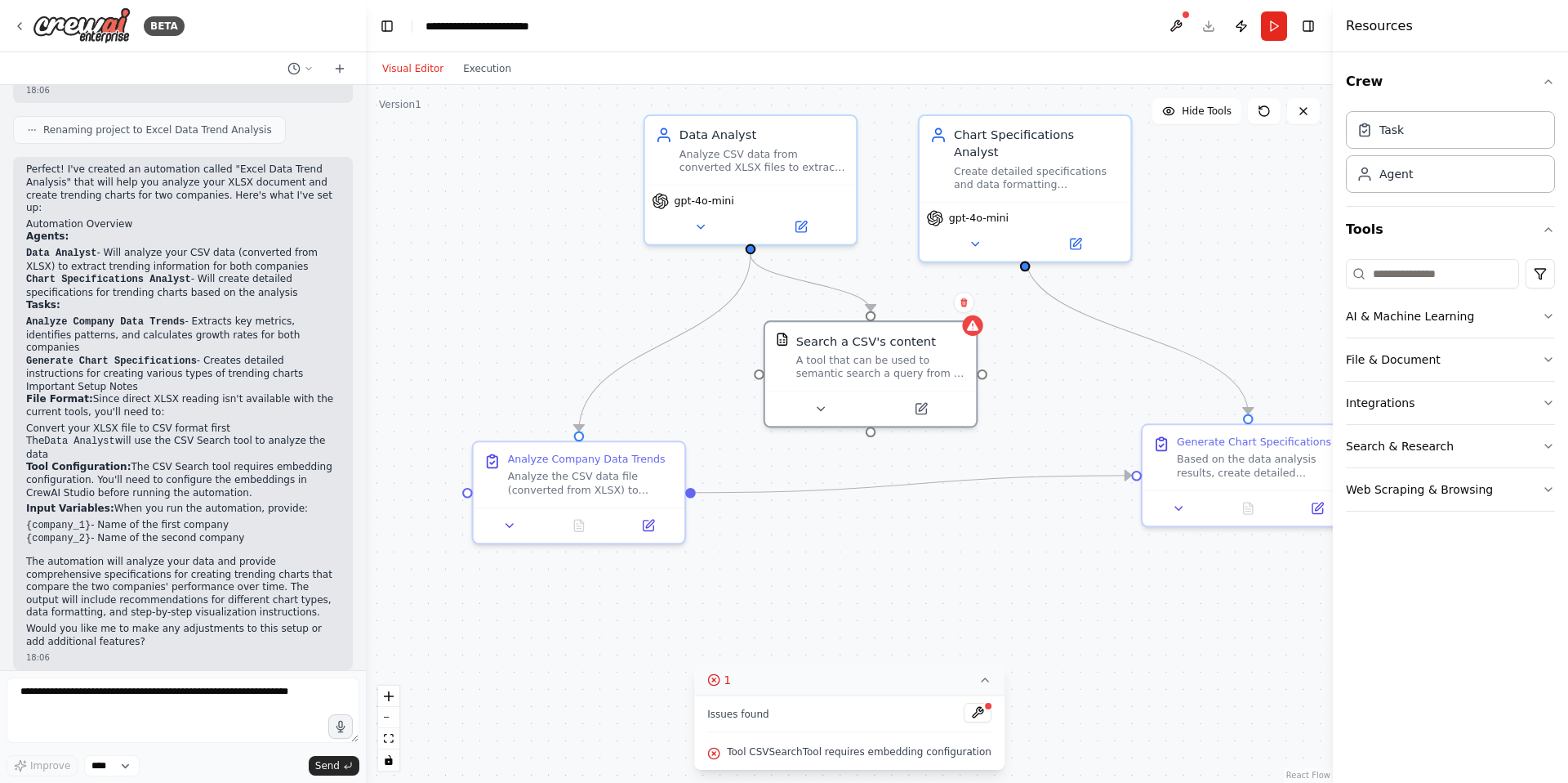
click at [1071, 379] on div ".deletable-edge-delete-btn { width: 20px; height: 20px; border: 0px solid #ffff…" at bounding box center [849, 433] width 967 height 697
drag, startPoint x: 1215, startPoint y: 455, endPoint x: 1089, endPoint y: 489, distance: 130.5
click at [1089, 489] on div "Based on the data analysis results, create detailed specifications for trending…" at bounding box center [1139, 498] width 166 height 28
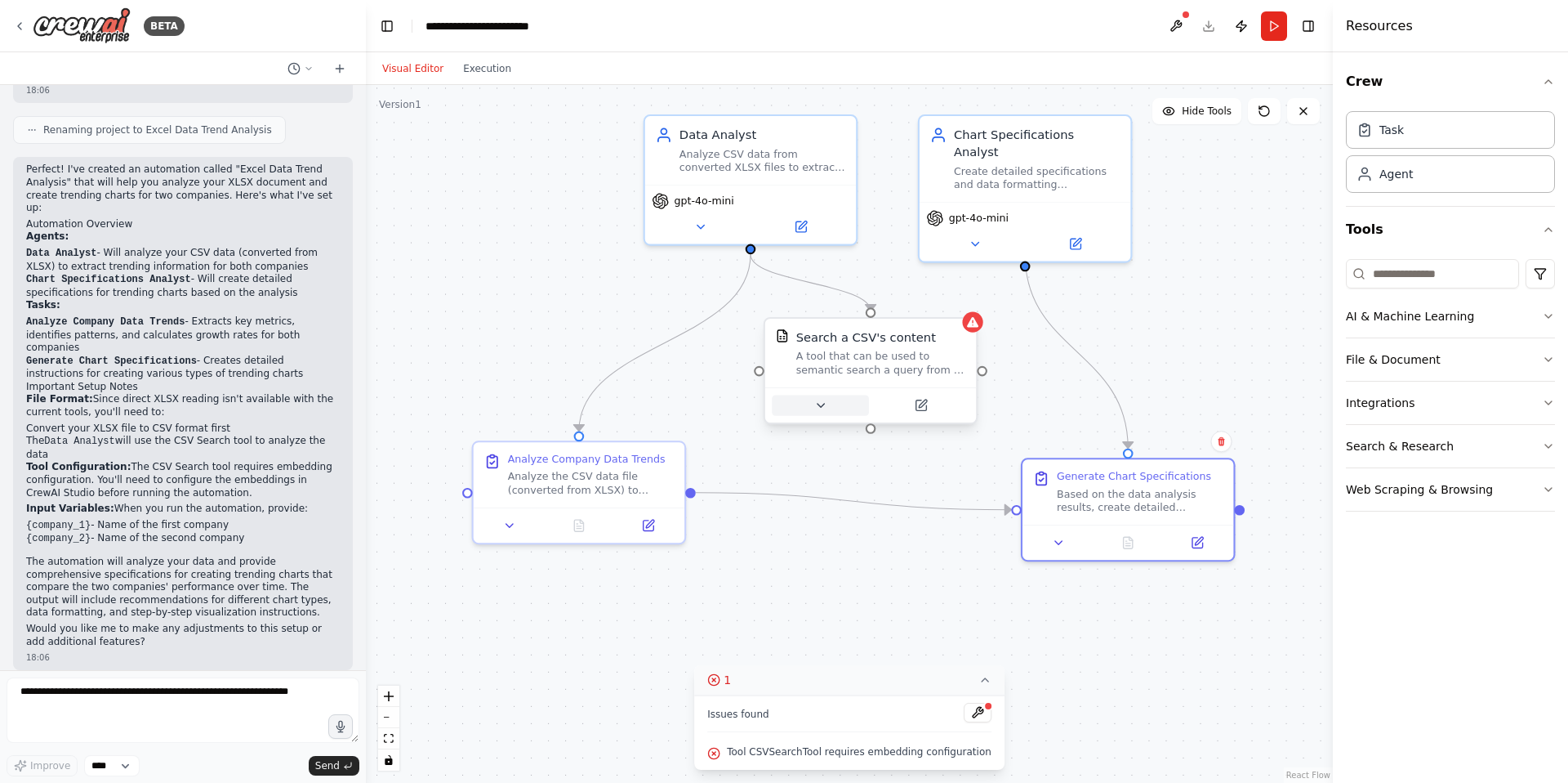
click at [822, 409] on icon at bounding box center [819, 405] width 14 height 14
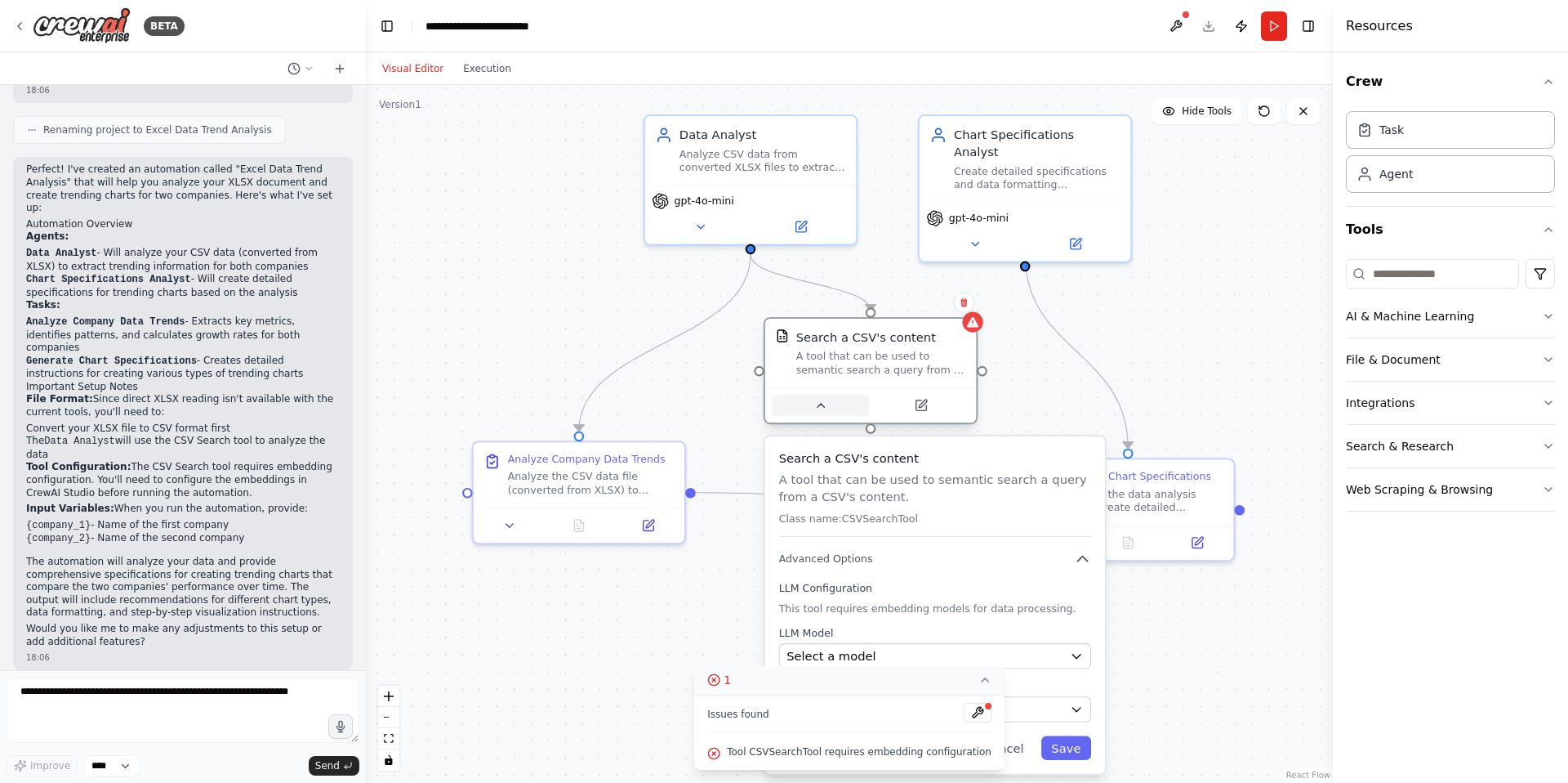
click at [822, 409] on icon at bounding box center [819, 405] width 14 height 14
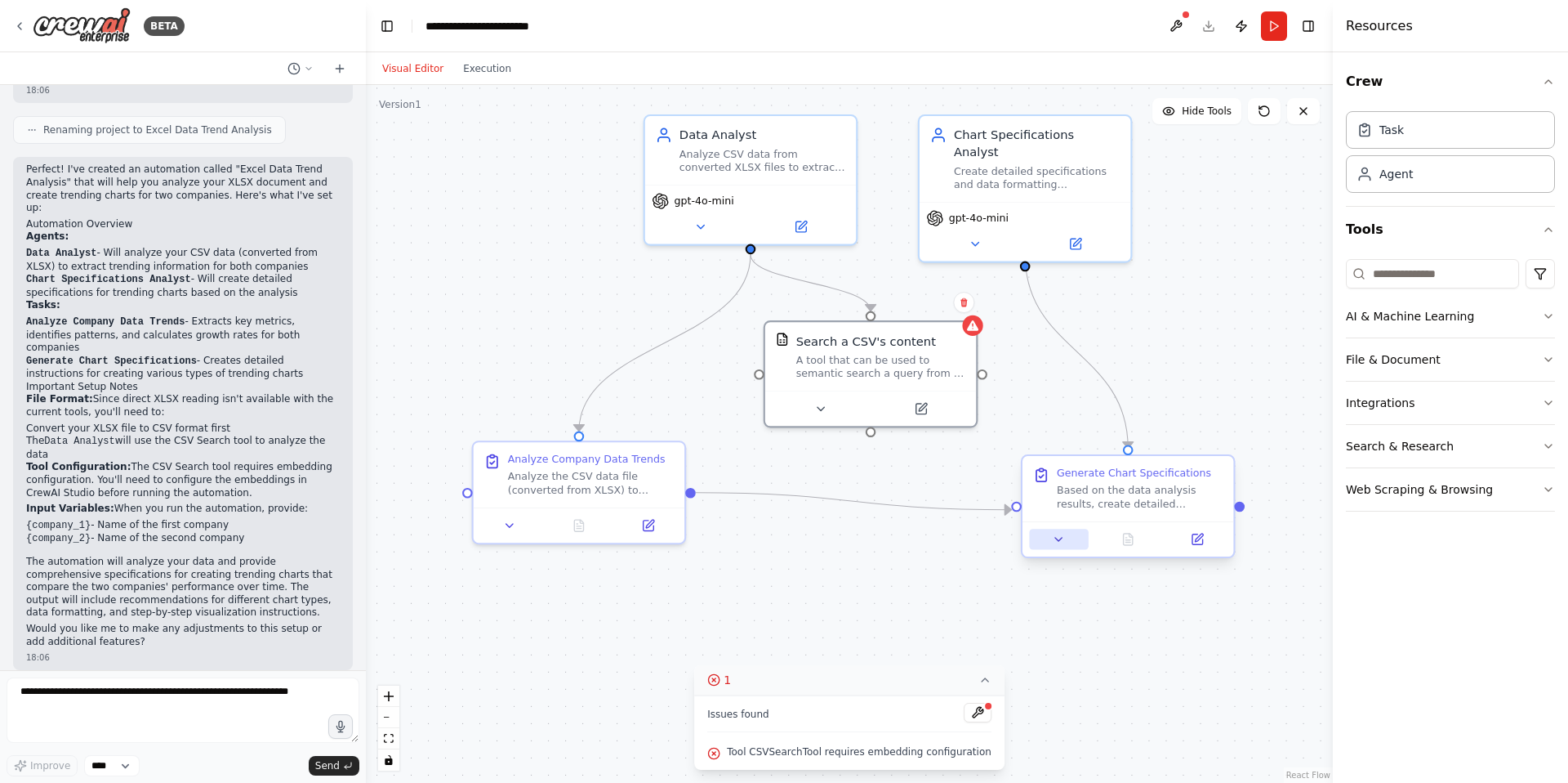
click at [1056, 540] on icon at bounding box center [1059, 539] width 14 height 14
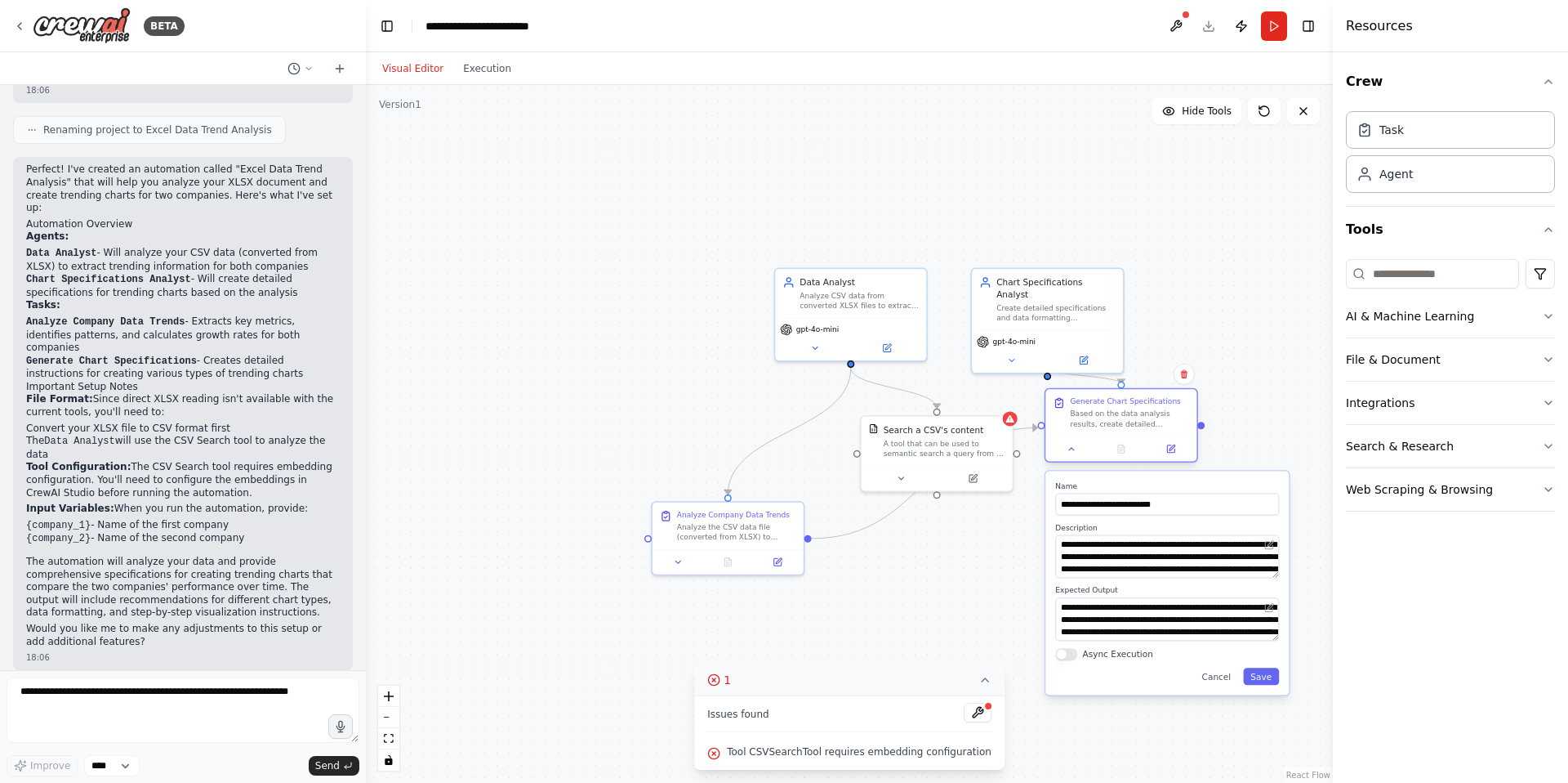
drag, startPoint x: 1181, startPoint y: 552, endPoint x: 1171, endPoint y: 430, distance: 122.4
click at [1178, 426] on div "Generate Chart Specifications Based on the data analysis results, create detail…" at bounding box center [1120, 412] width 151 height 47
drag, startPoint x: 1056, startPoint y: 299, endPoint x: 951, endPoint y: 229, distance: 126.2
click at [1045, 143] on div "Create detailed specifications and data formatting instructions for trending ch…" at bounding box center [1044, 152] width 120 height 19
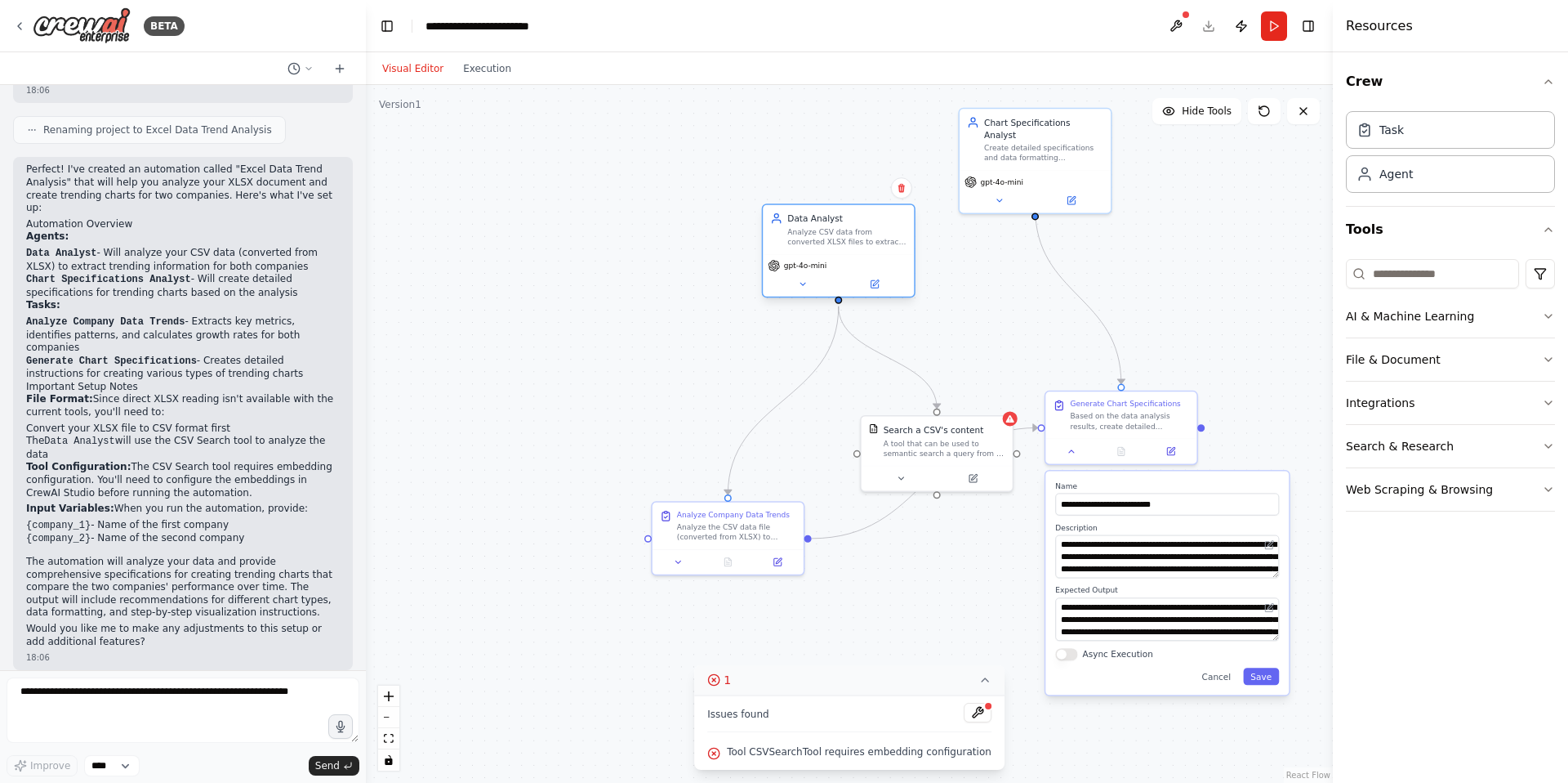
drag, startPoint x: 906, startPoint y: 275, endPoint x: 887, endPoint y: 210, distance: 67.7
click at [887, 210] on div "Data Analyst Analyze CSV data from converted XLSX files to extract trending inf…" at bounding box center [838, 229] width 151 height 49
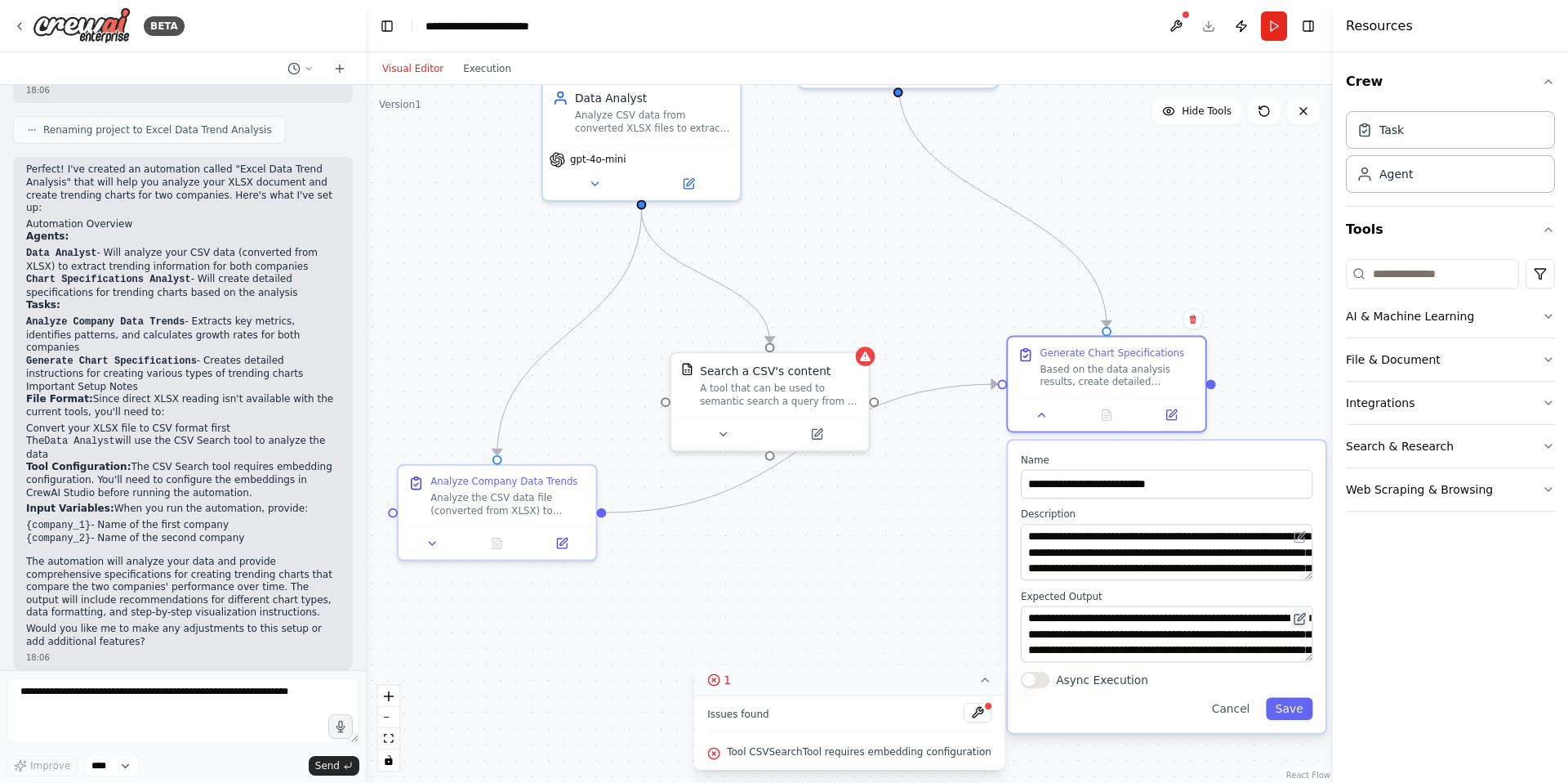
click at [1309, 613] on button at bounding box center [1299, 617] width 19 height 19
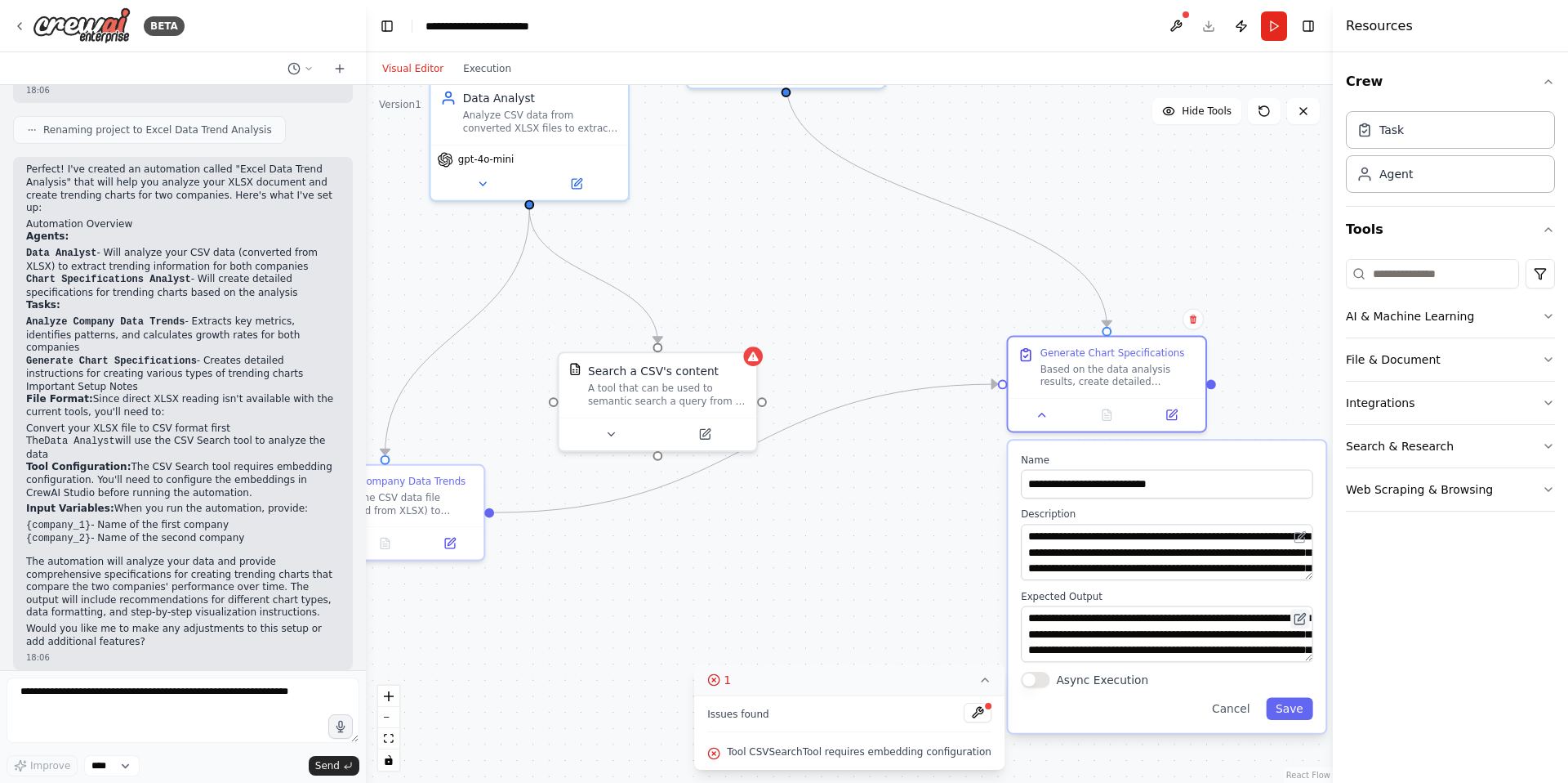
click at [1310, 616] on button at bounding box center [1299, 617] width 19 height 19
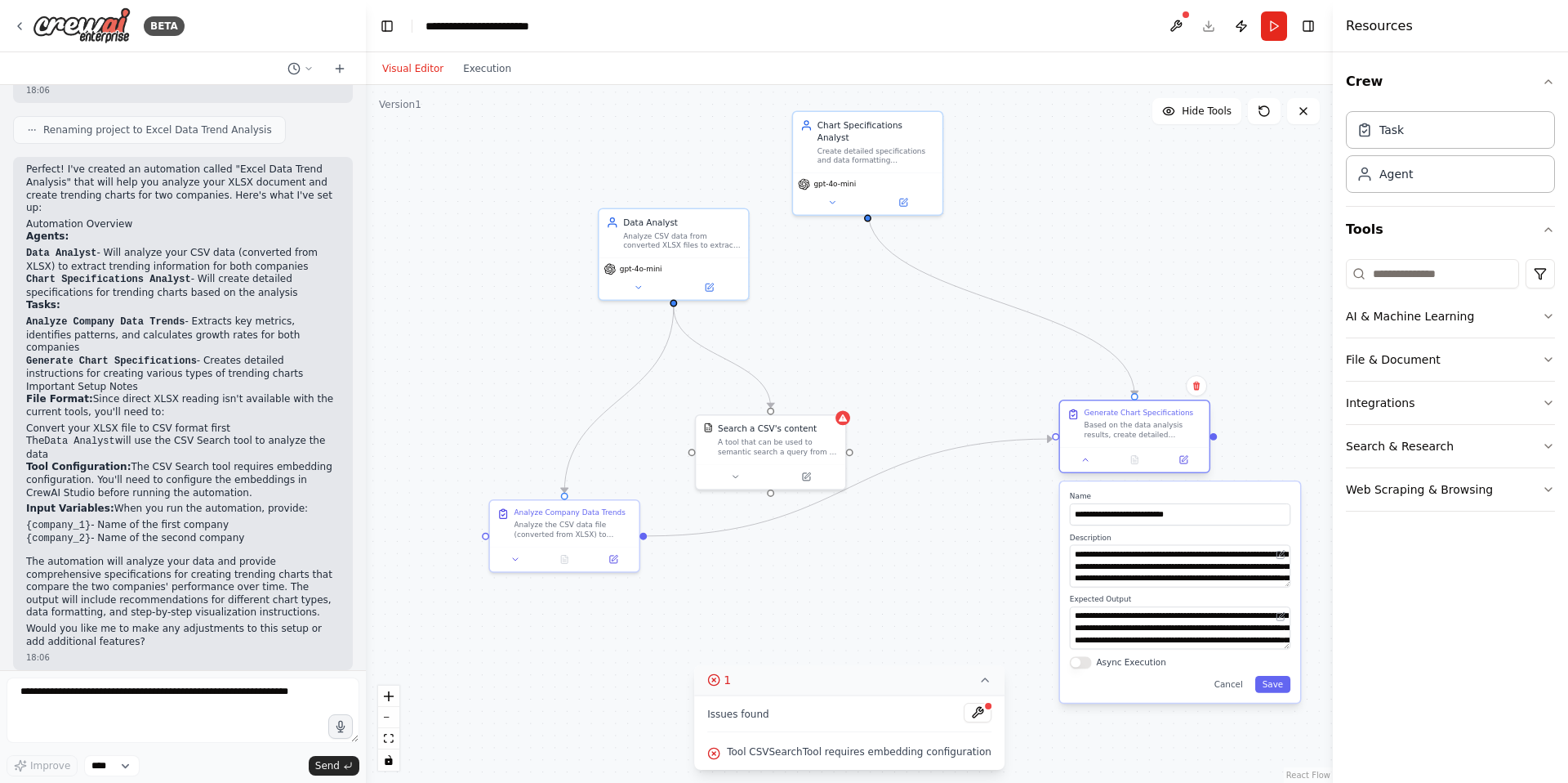
click at [1092, 469] on div at bounding box center [1134, 459] width 149 height 25
click at [1132, 434] on div "Based on the data analysis results, create detailed specifications for trending…" at bounding box center [1143, 429] width 118 height 19
click at [1185, 461] on icon at bounding box center [1184, 459] width 7 height 7
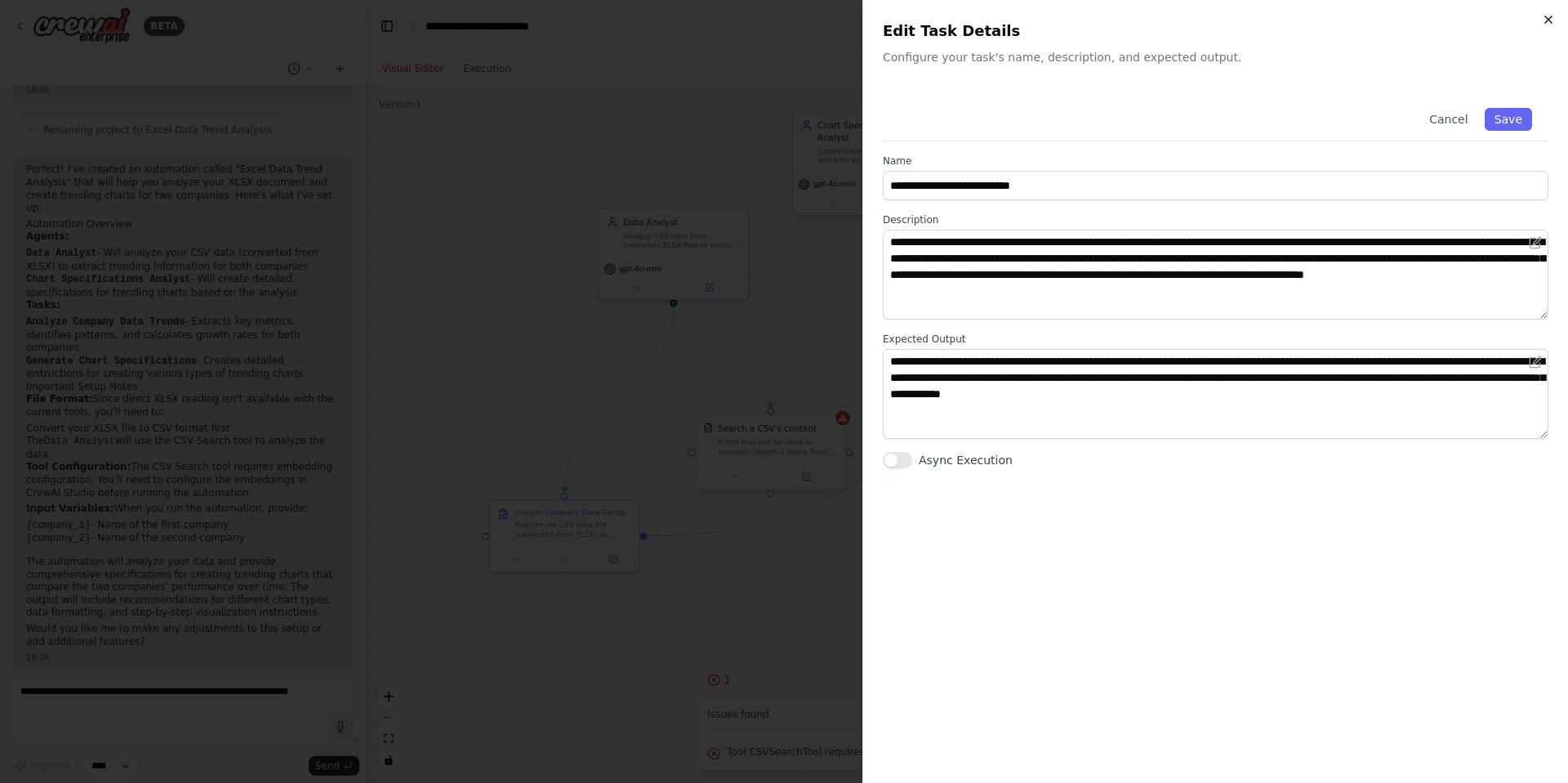
click at [1551, 19] on icon "button" at bounding box center [1548, 19] width 13 height 13
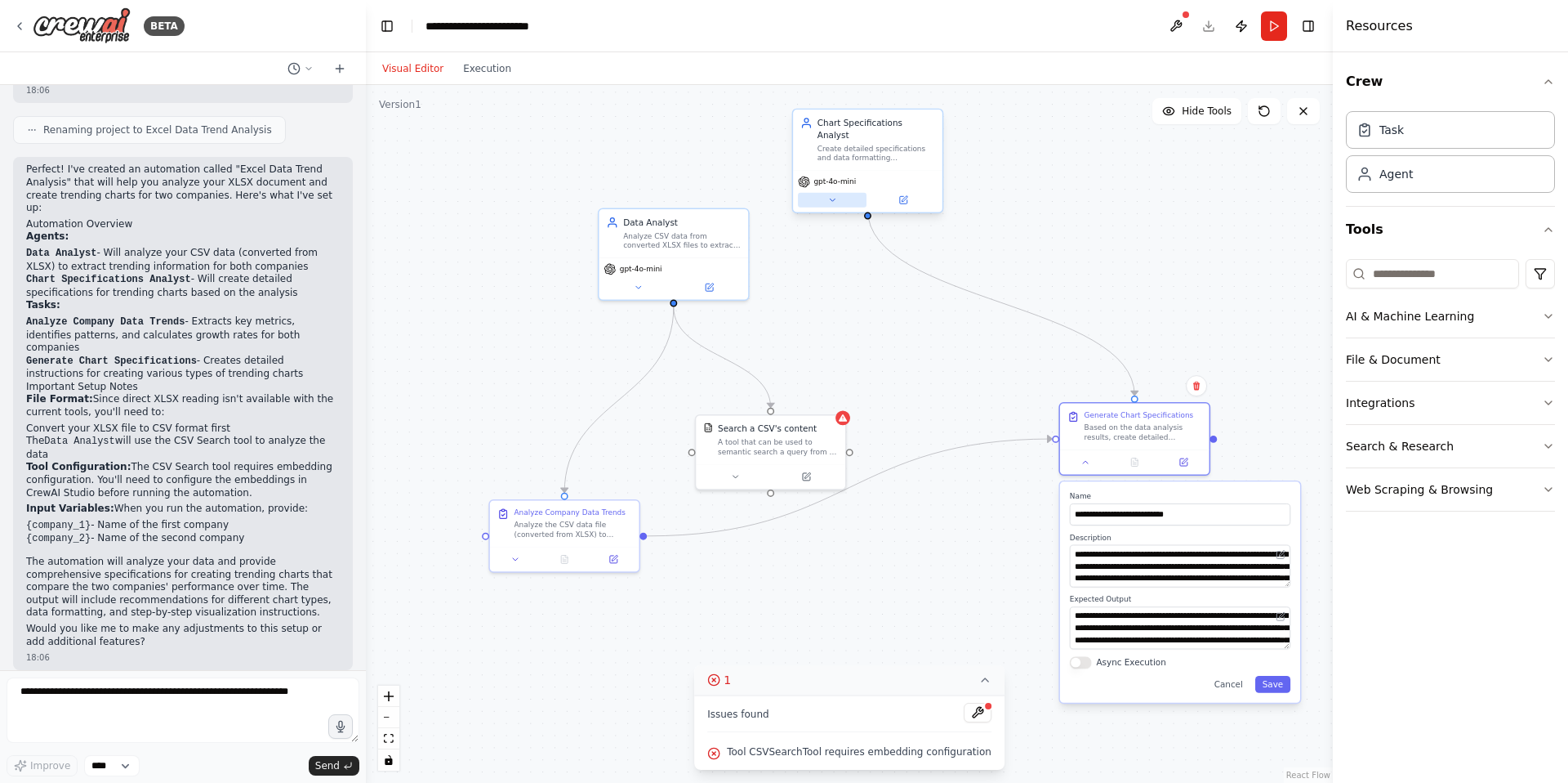
click at [834, 195] on icon at bounding box center [831, 200] width 10 height 10
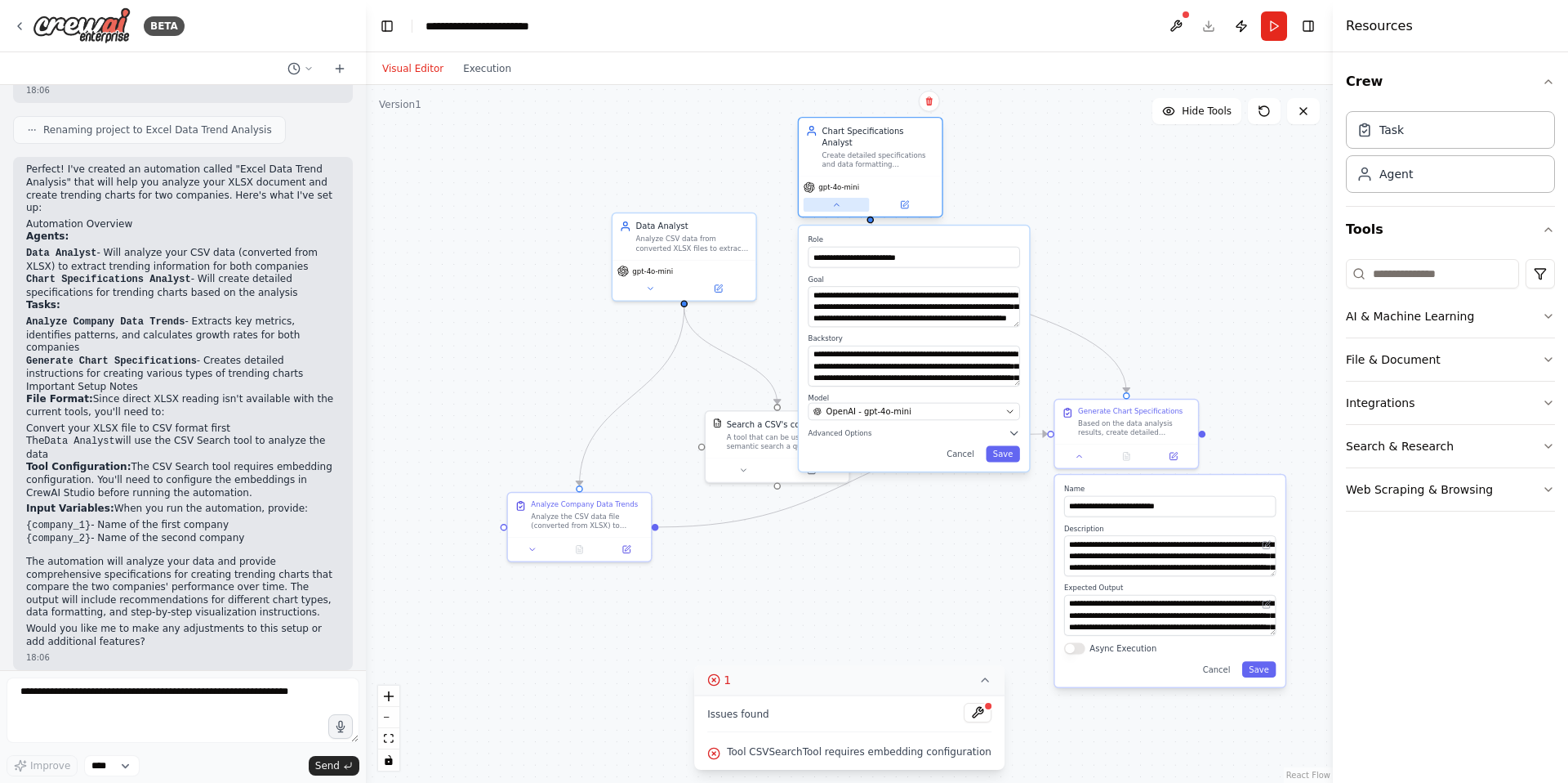
click at [833, 201] on icon at bounding box center [836, 205] width 9 height 9
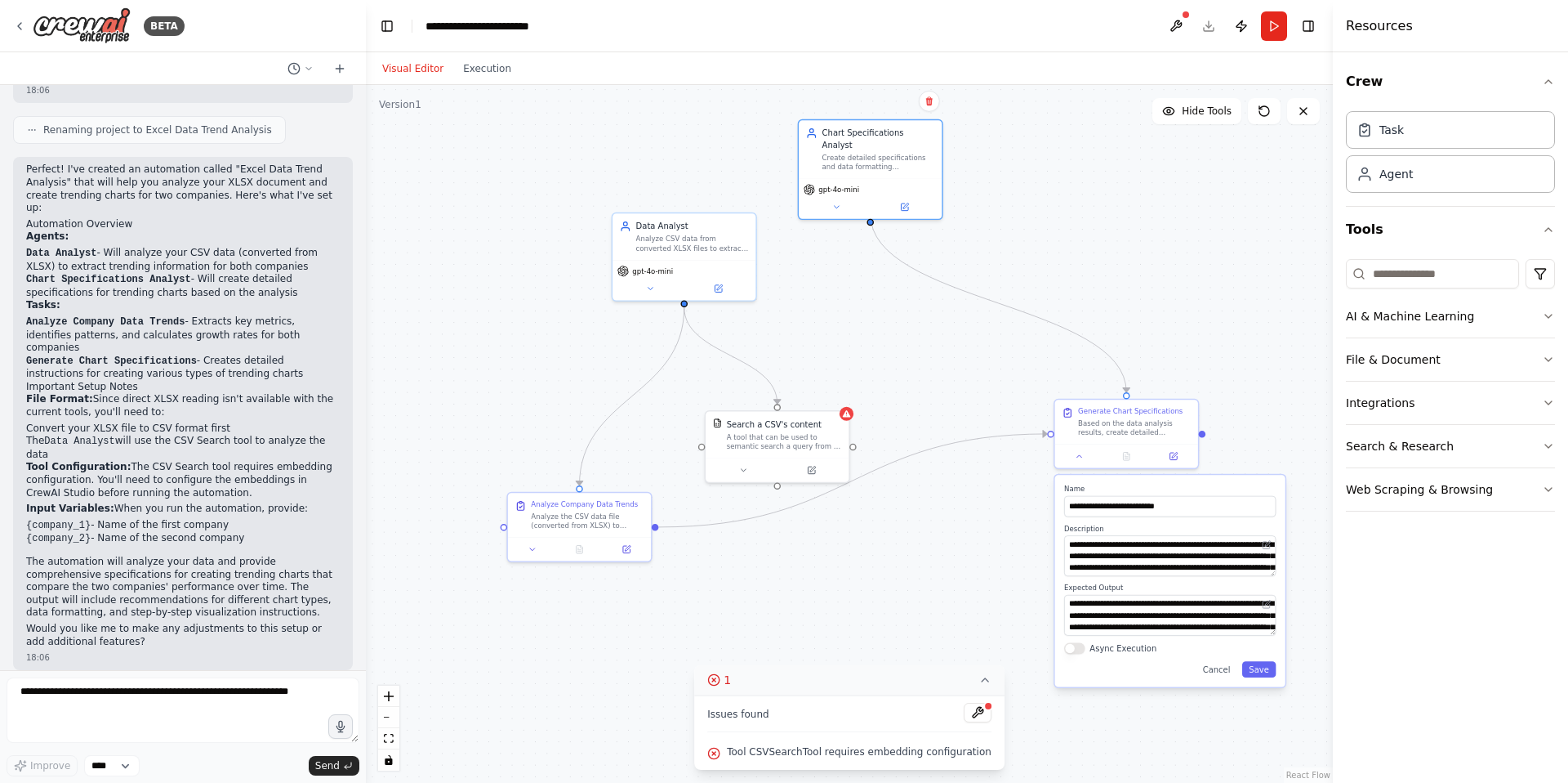
click at [1177, 241] on div ".deletable-edge-delete-btn { width: 20px; height: 20px; border: 0px solid #ffff…" at bounding box center [849, 433] width 967 height 697
click at [505, 74] on button "Execution" at bounding box center [487, 68] width 68 height 19
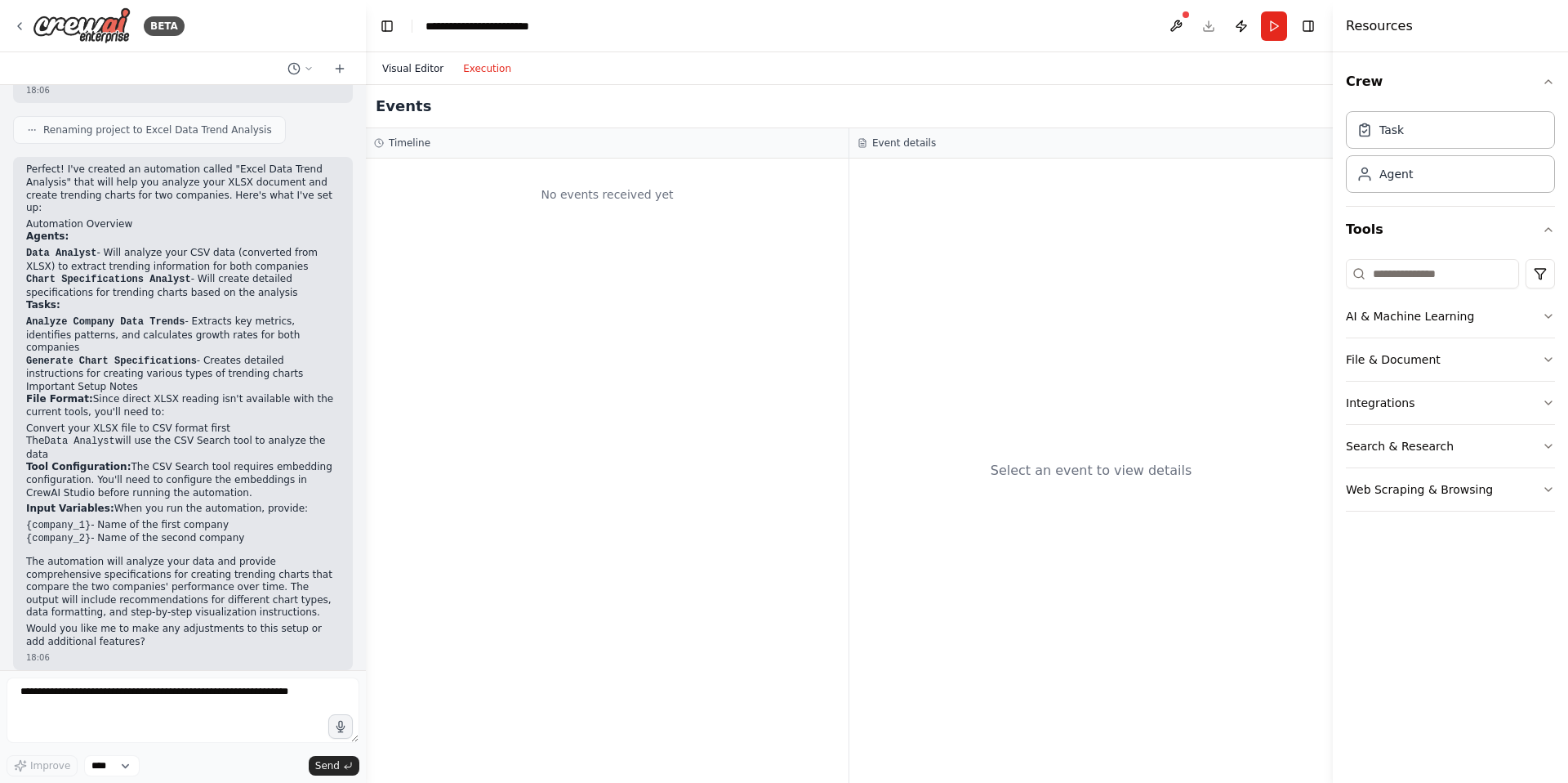
click at [431, 73] on button "Visual Editor" at bounding box center [413, 68] width 81 height 19
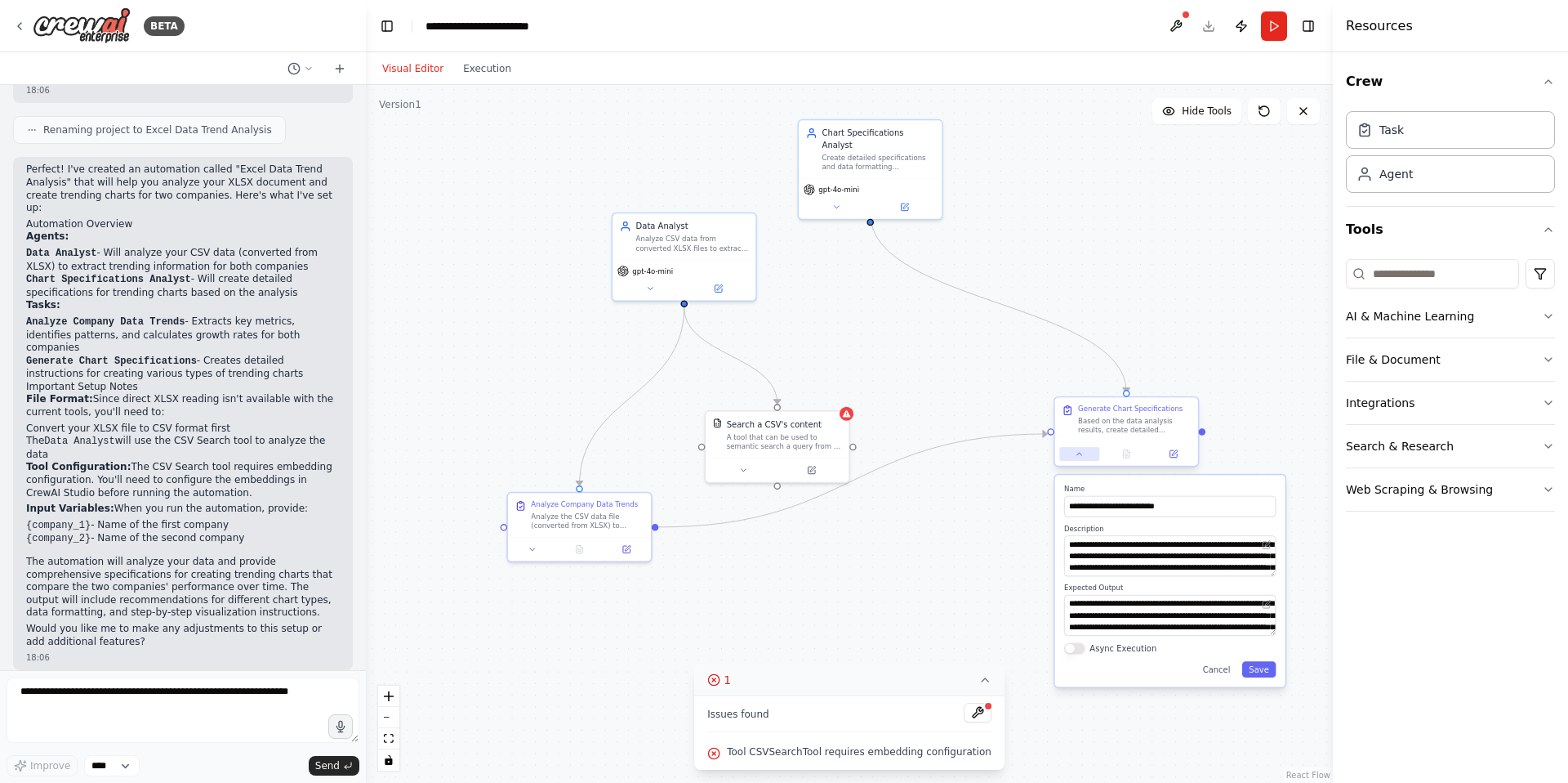
click at [1086, 458] on button at bounding box center [1080, 454] width 40 height 14
click at [981, 680] on icon at bounding box center [984, 680] width 6 height 4
click at [1303, 29] on button "Toggle Right Sidebar" at bounding box center [1308, 26] width 23 height 23
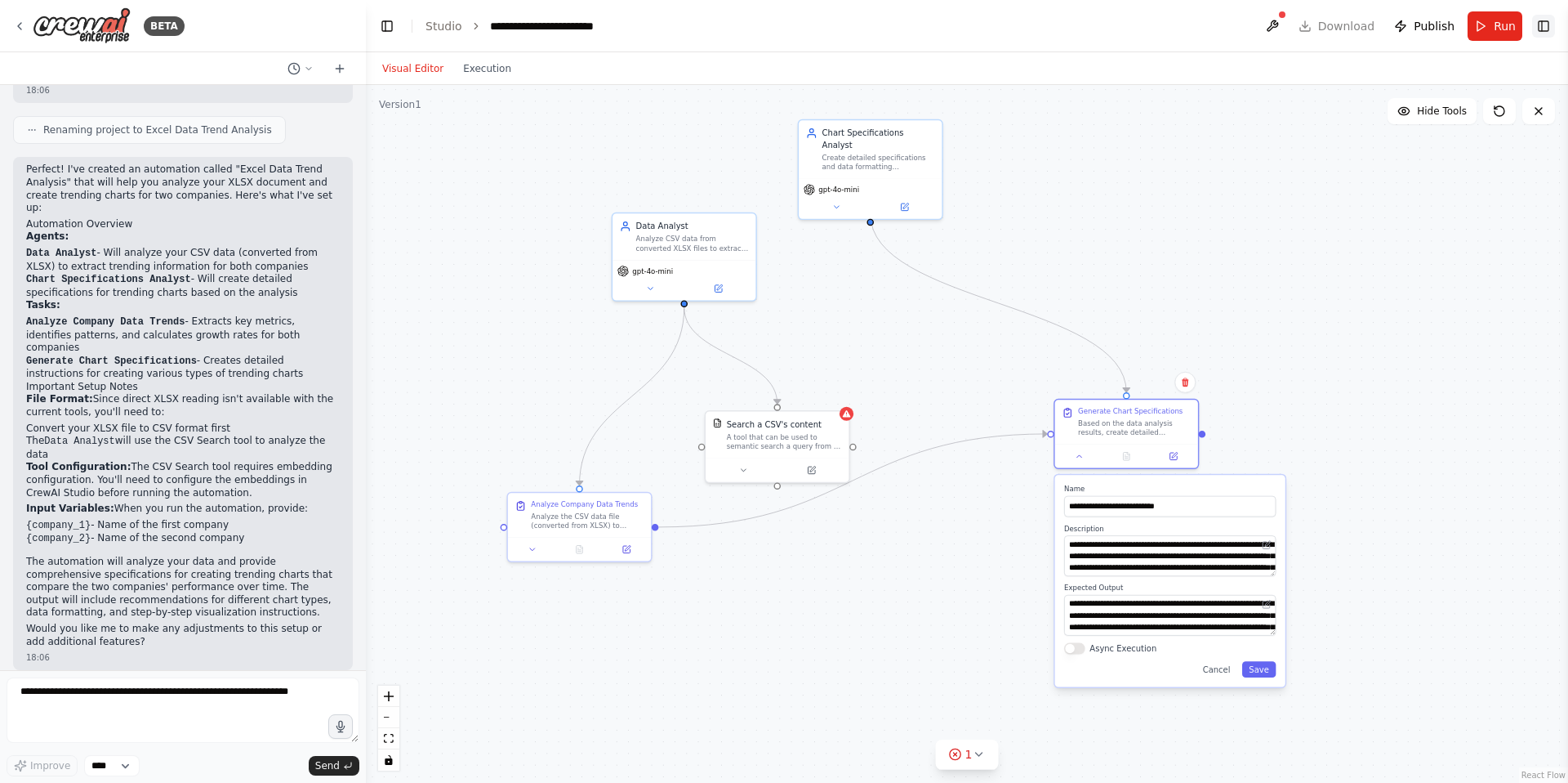
click at [1542, 26] on button "Toggle Right Sidebar" at bounding box center [1543, 26] width 23 height 23
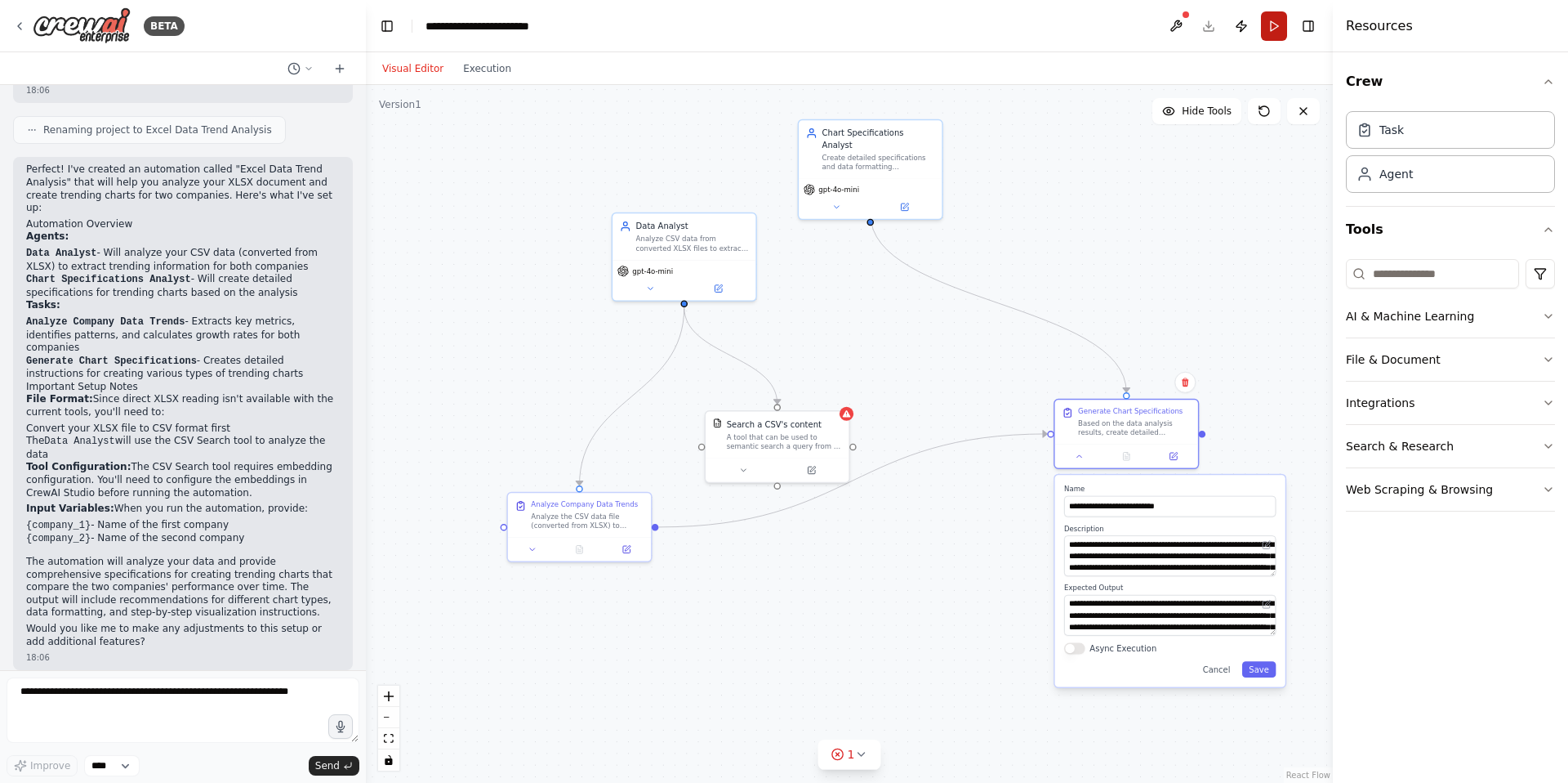
click at [1275, 28] on button "Run" at bounding box center [1274, 26] width 26 height 29
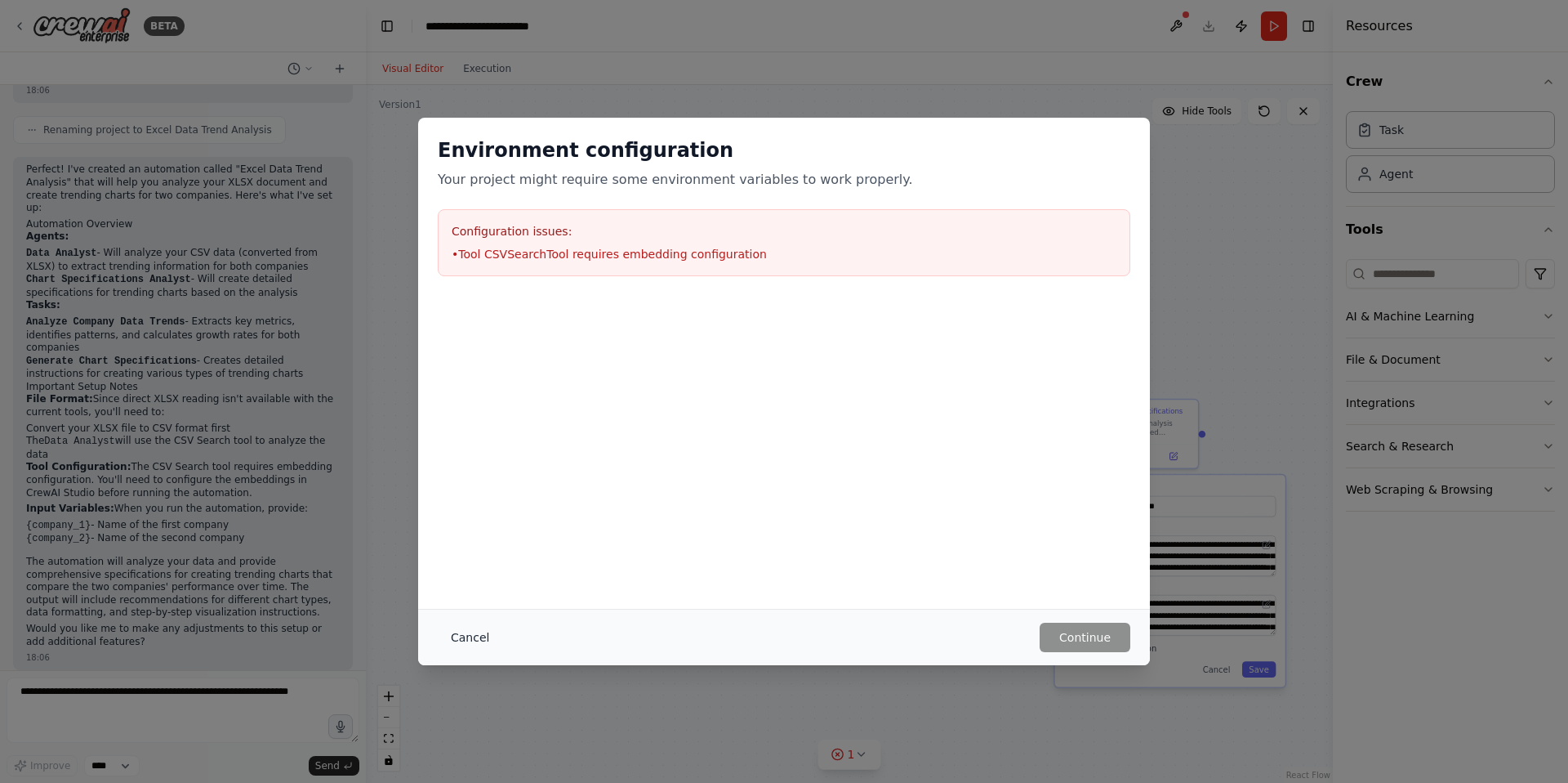
click at [470, 636] on button "Cancel" at bounding box center [470, 638] width 64 height 29
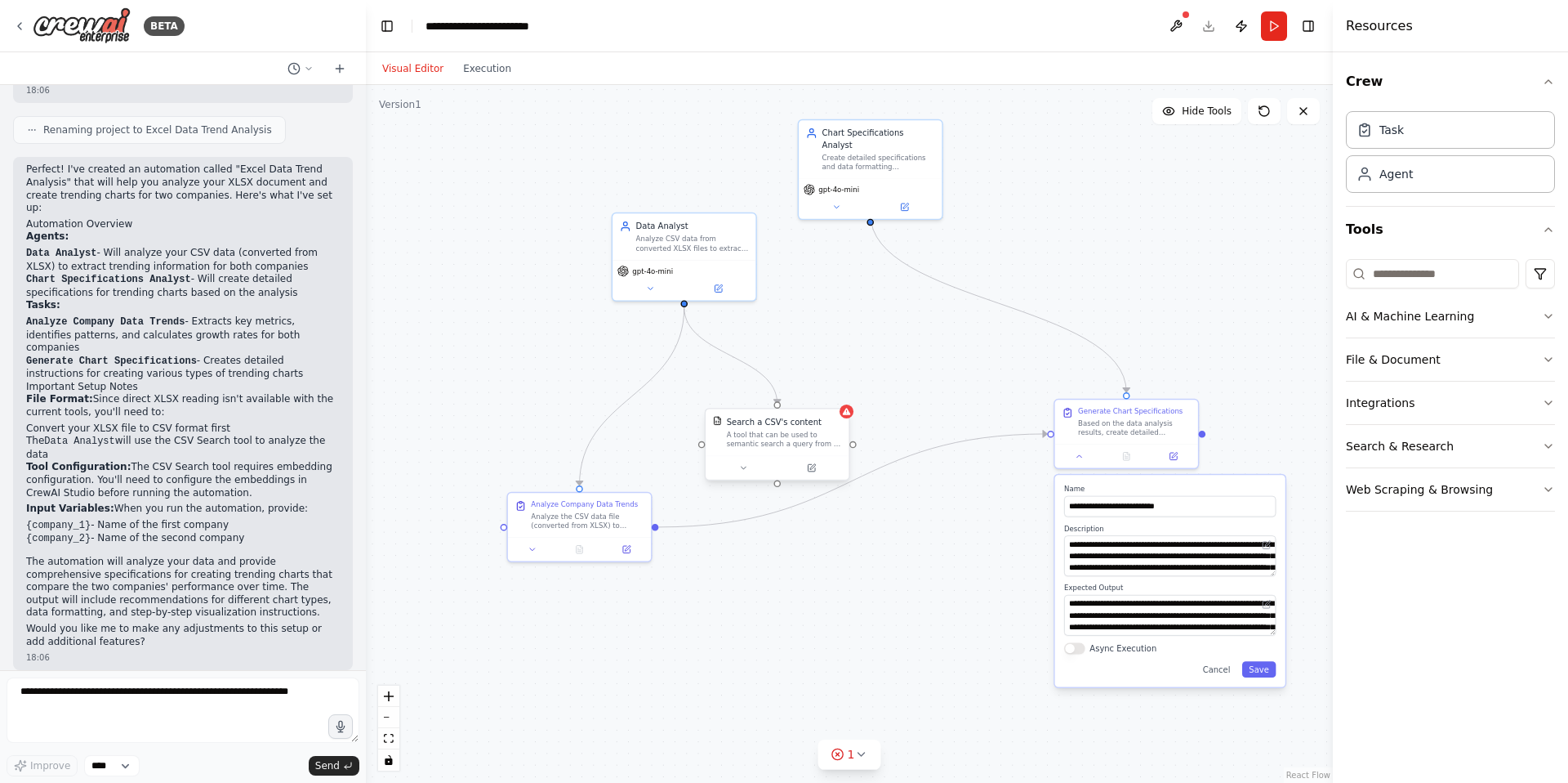
click at [800, 439] on div "A tool that can be used to semantic search a query from a CSV's content." at bounding box center [784, 439] width 115 height 18
click at [815, 470] on icon at bounding box center [811, 467] width 9 height 9
click at [813, 467] on icon at bounding box center [811, 467] width 7 height 7
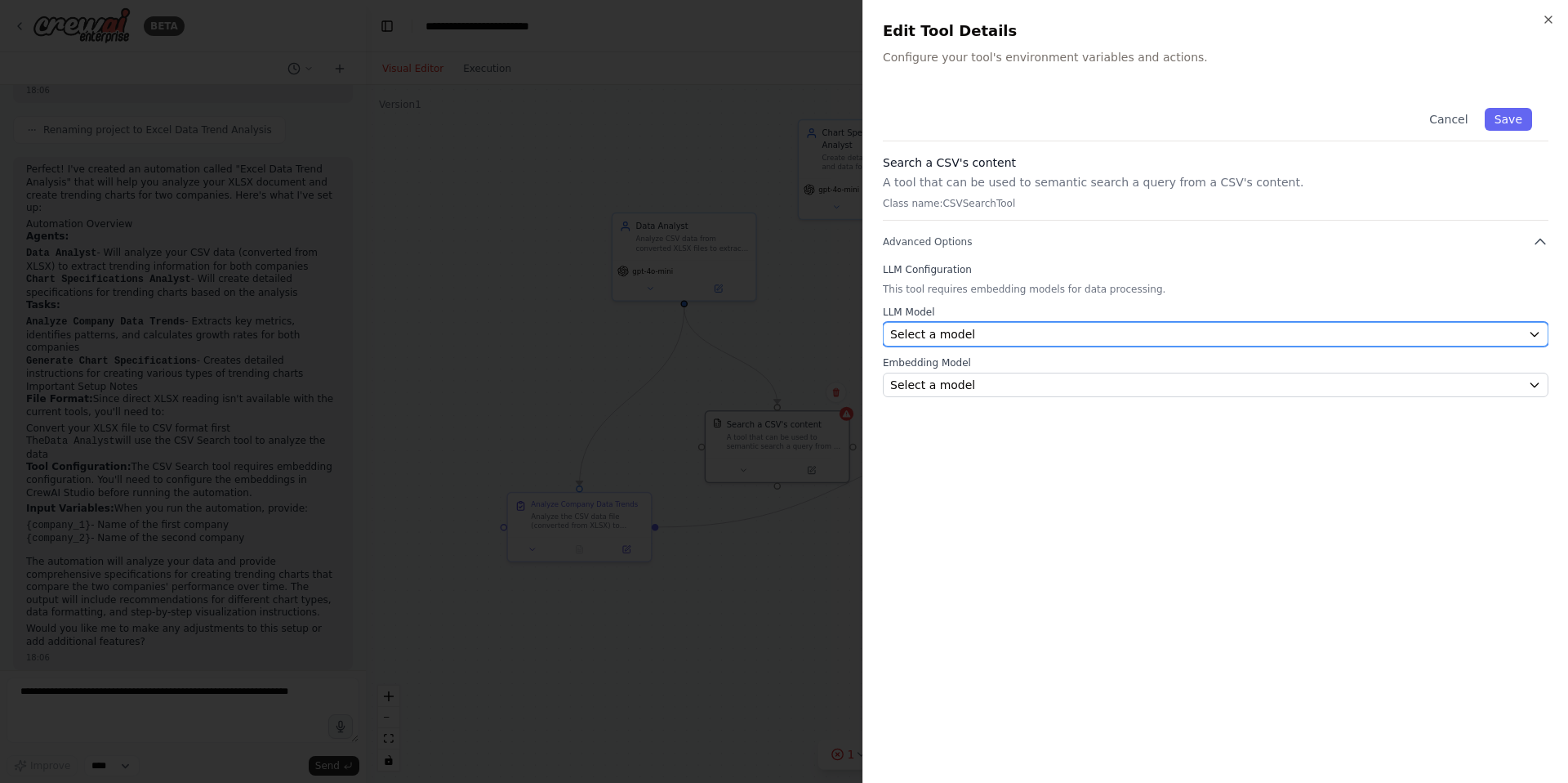
click at [1023, 332] on div "Select a model" at bounding box center [1206, 334] width 631 height 17
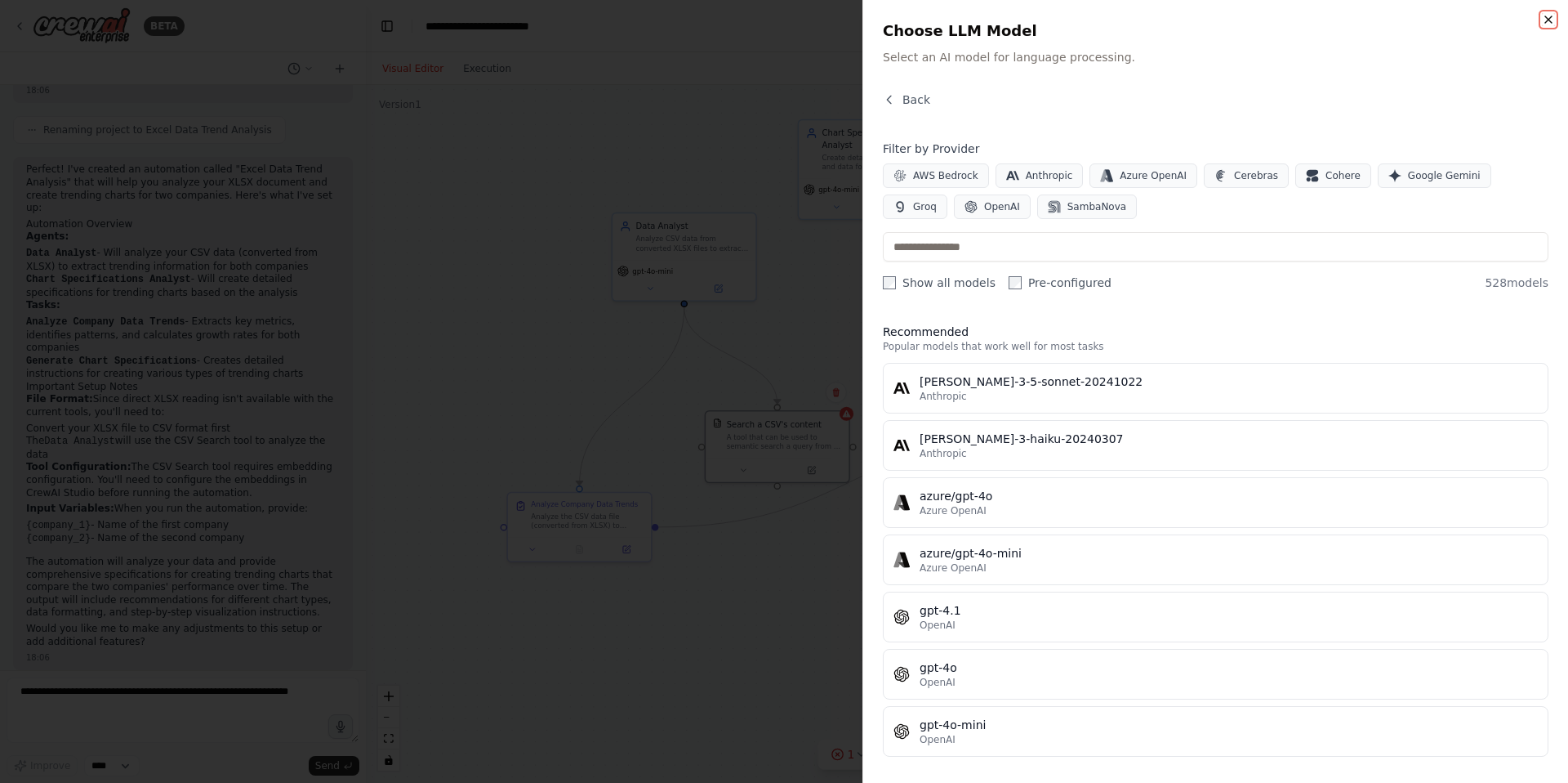
click at [1543, 20] on icon "button" at bounding box center [1548, 19] width 13 height 13
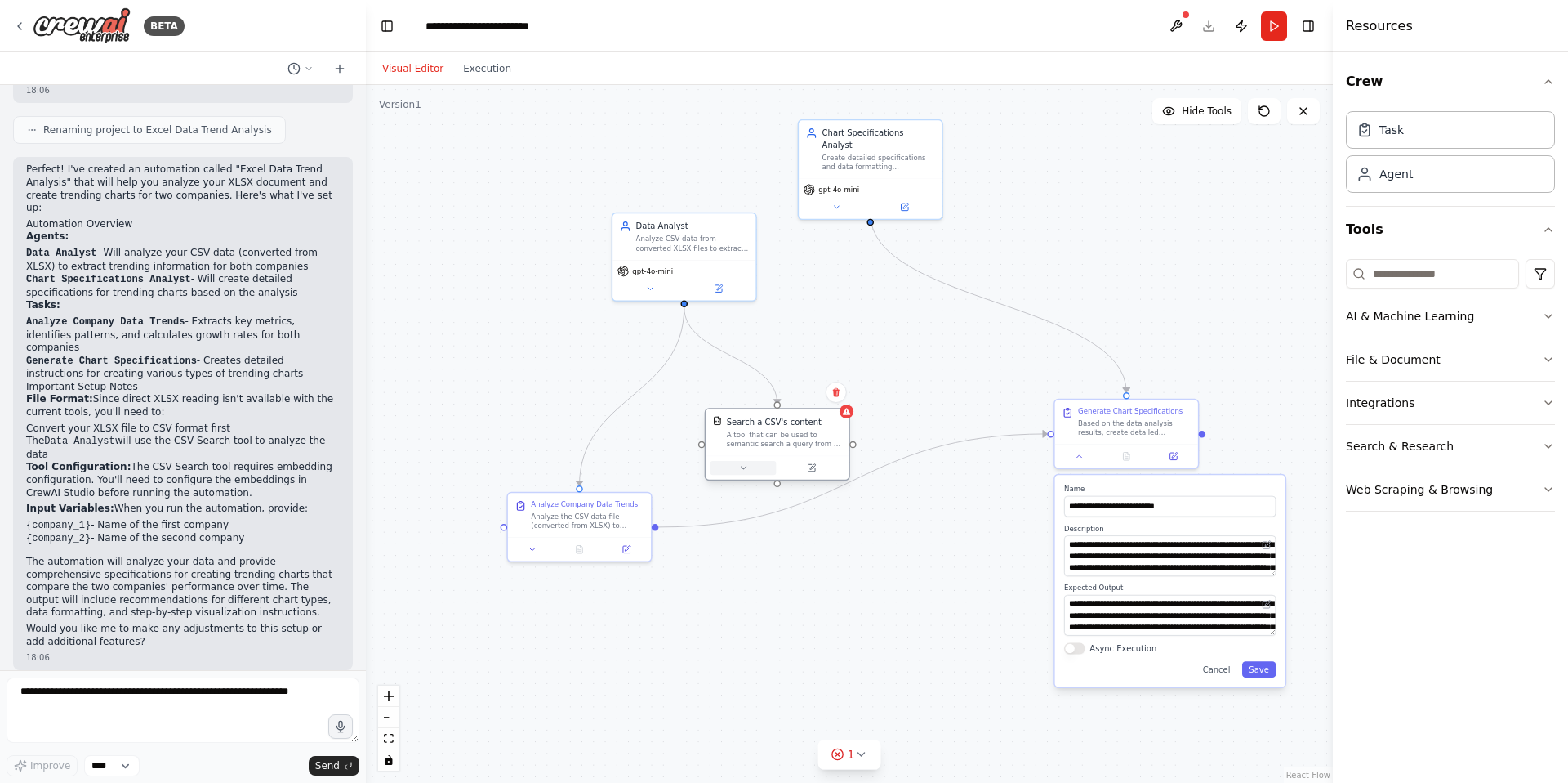
click at [744, 469] on icon at bounding box center [743, 467] width 9 height 9
click at [793, 674] on div "Select a model" at bounding box center [814, 674] width 189 height 11
click at [919, 571] on icon "button" at bounding box center [921, 571] width 11 height 11
